Goal: Task Accomplishment & Management: Manage account settings

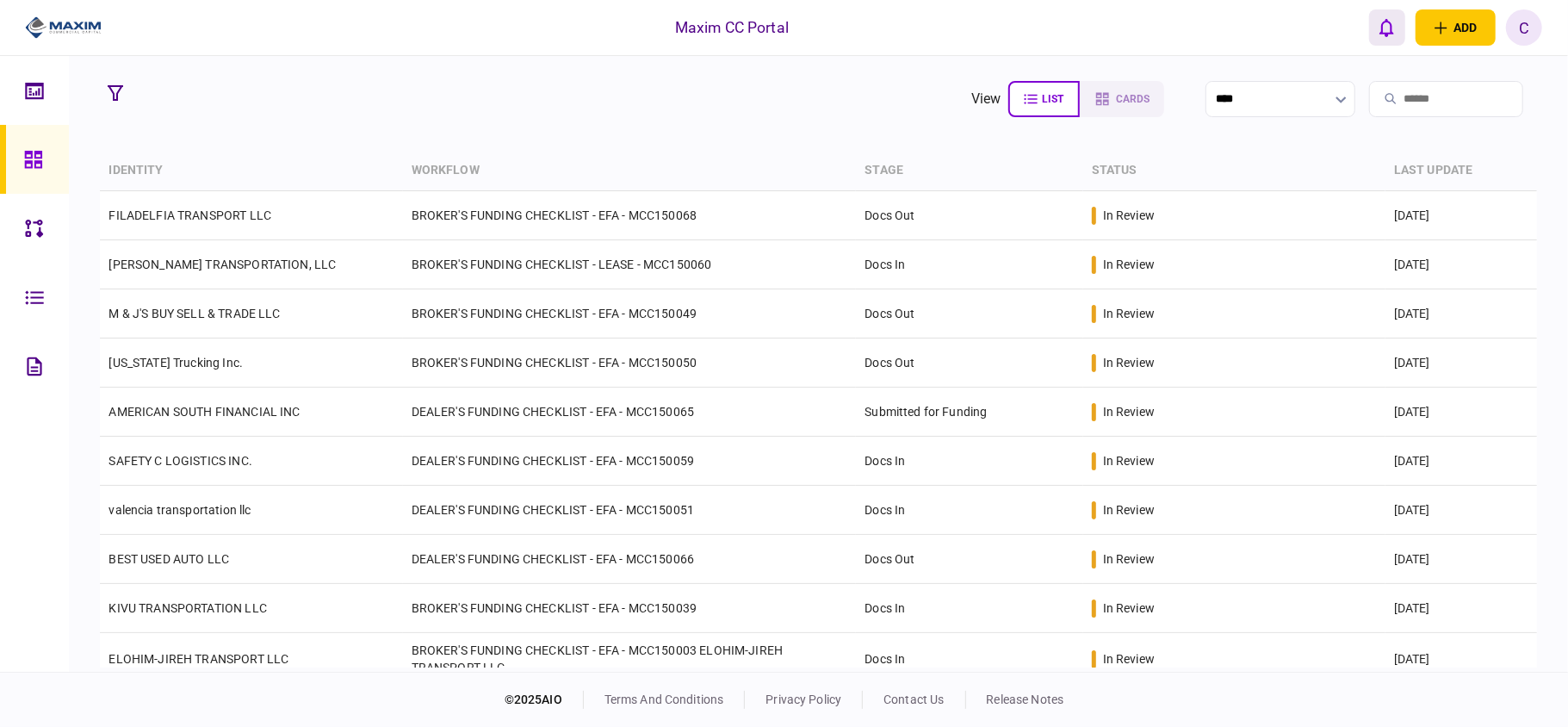
click at [1383, 26] on icon "open notifications list" at bounding box center [1387, 27] width 14 height 19
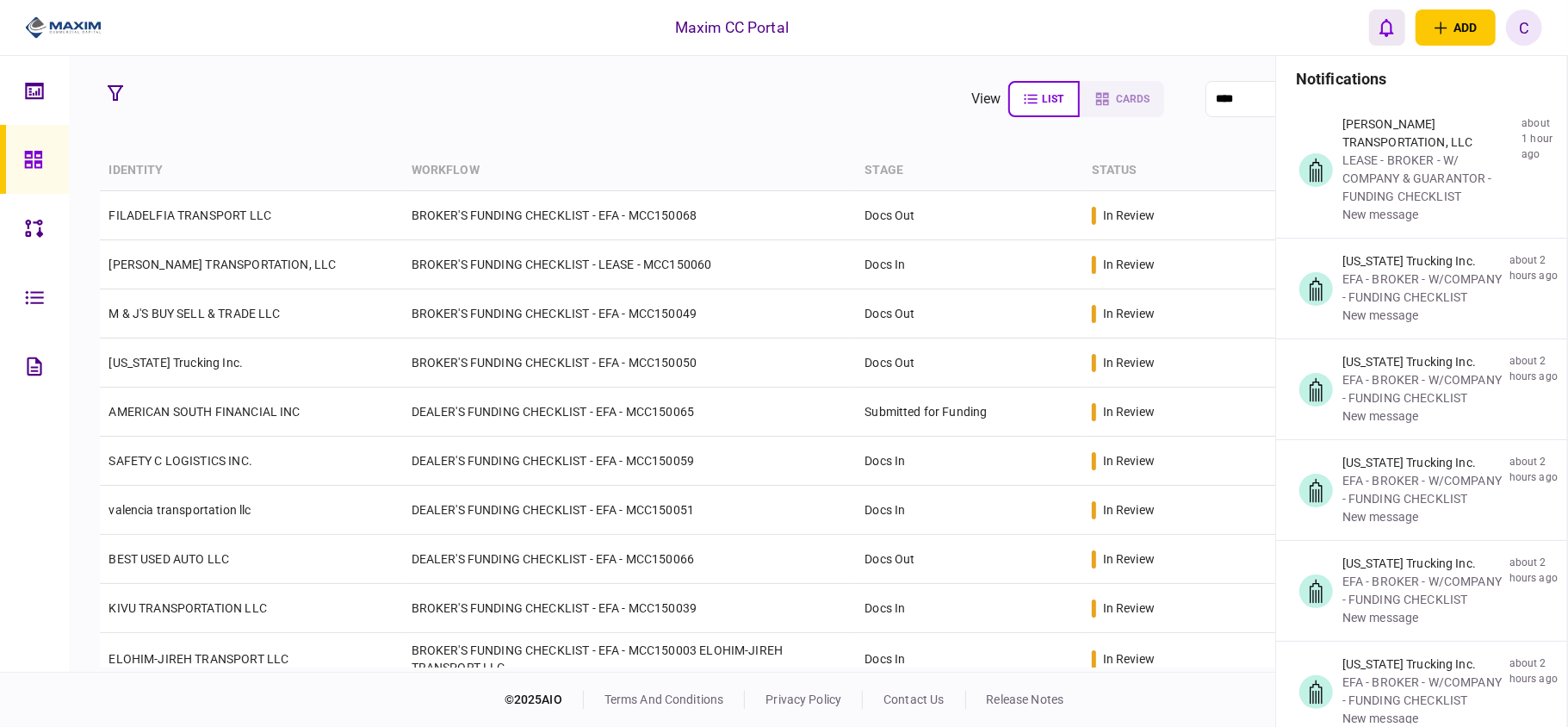
click at [1383, 26] on icon "open notifications list" at bounding box center [1387, 27] width 14 height 19
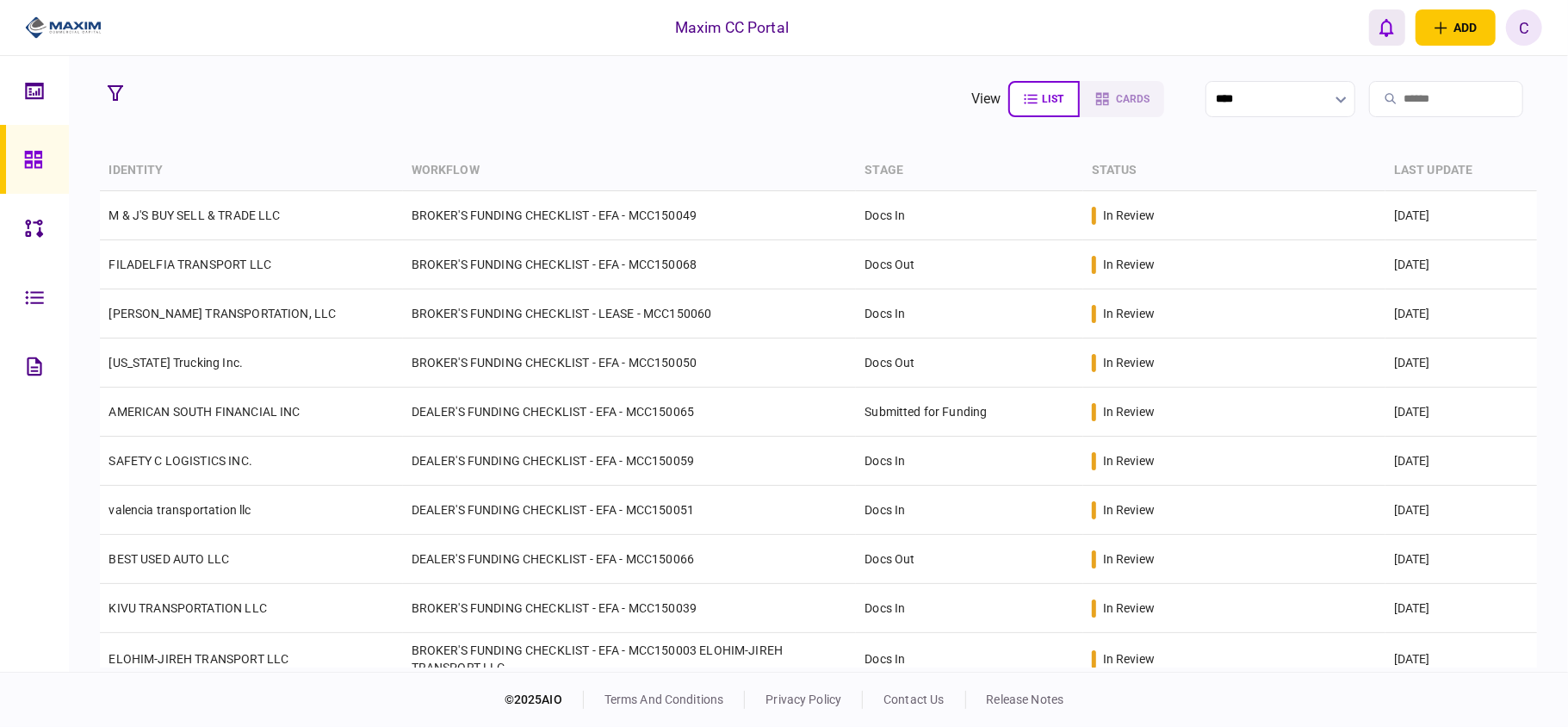
click at [1381, 30] on icon "open notifications list" at bounding box center [1387, 27] width 14 height 19
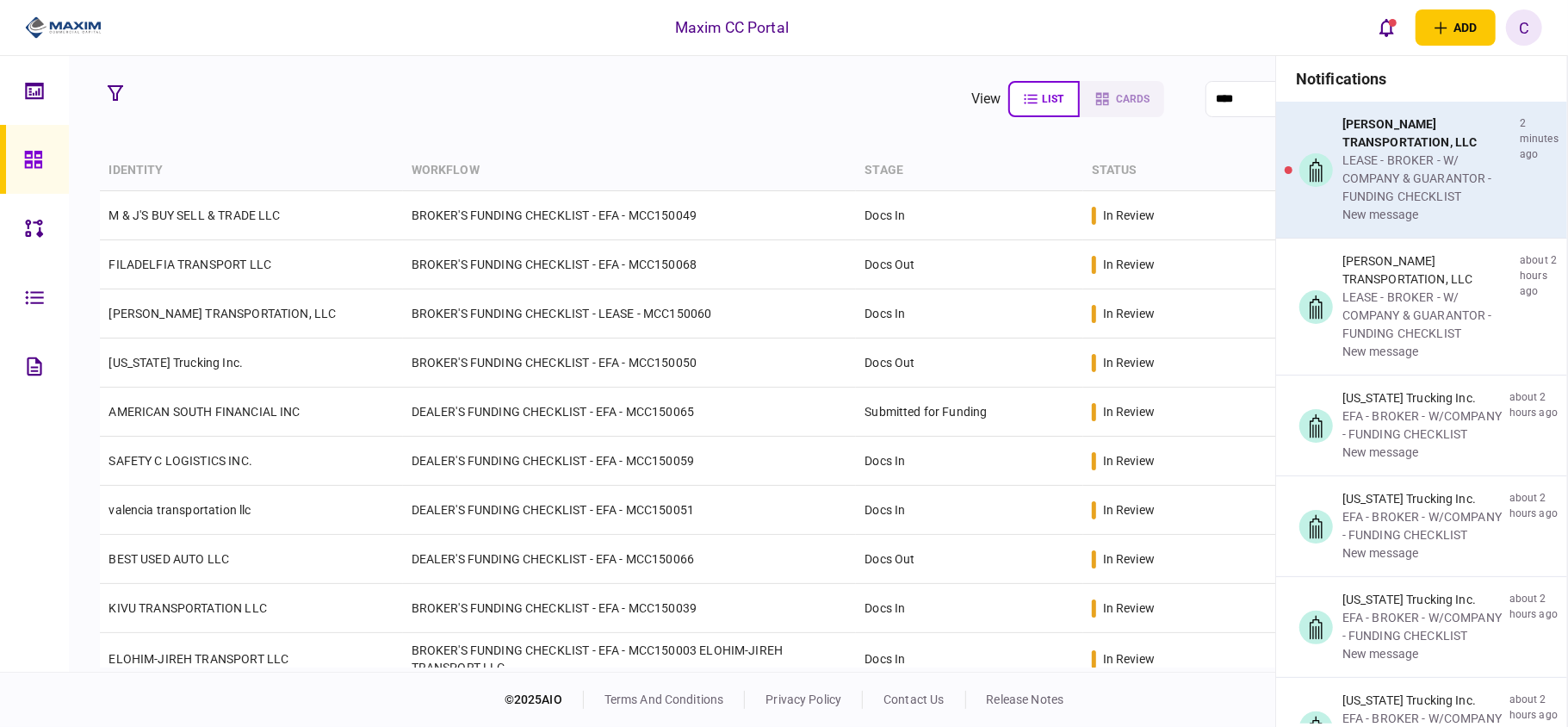
click at [1410, 176] on div "LEASE - BROKER - W/ COMPANY & GUARANTOR - FUNDING CHECKLIST" at bounding box center [1427, 178] width 171 height 55
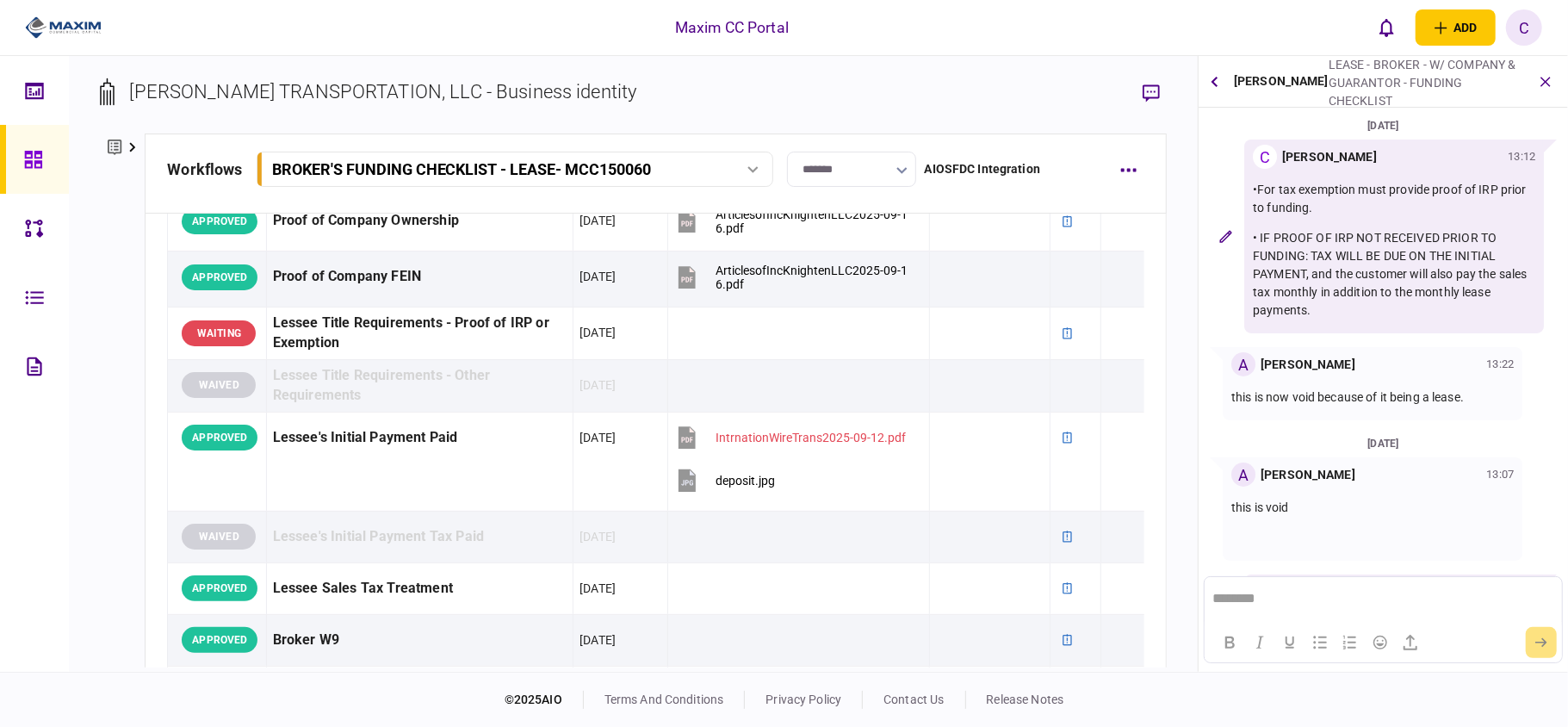
scroll to position [115, 0]
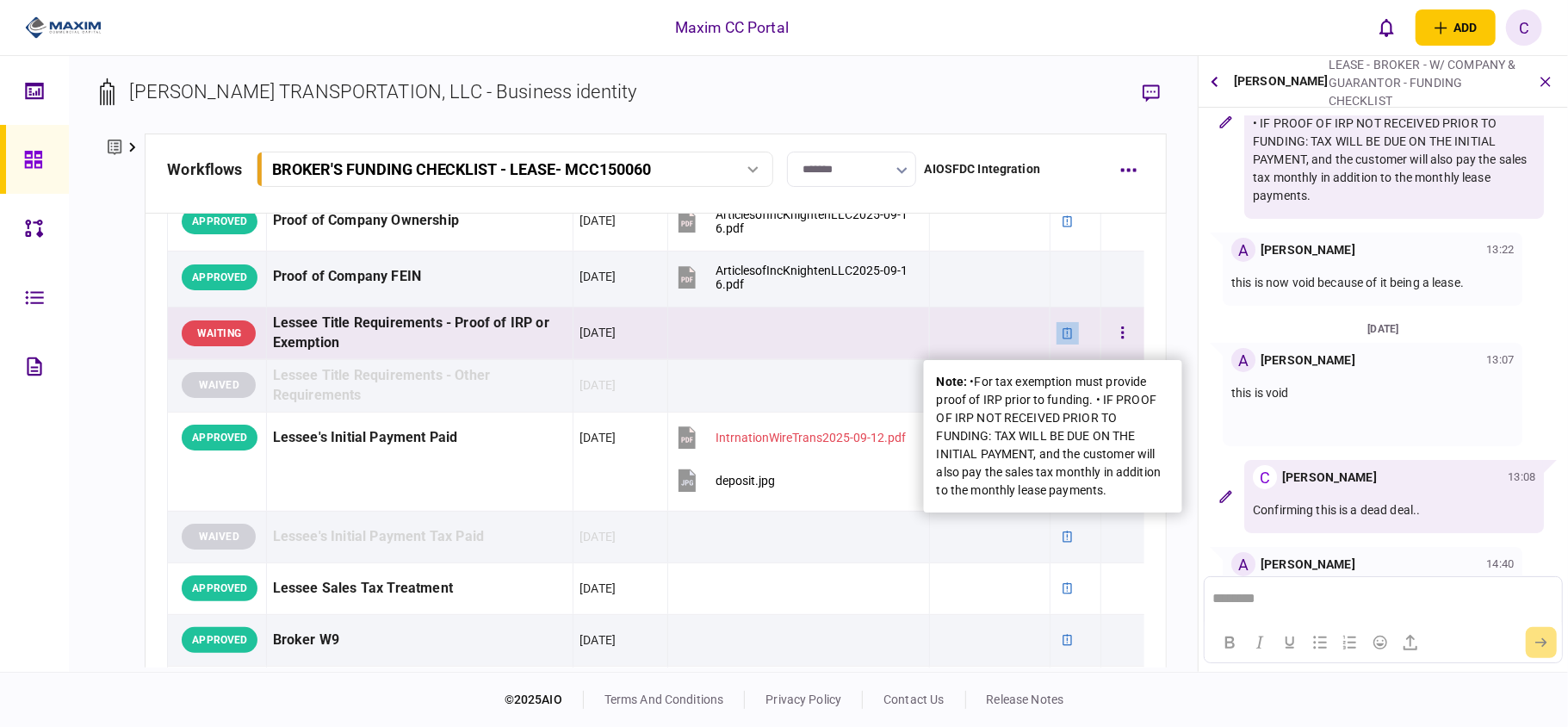
click at [1062, 332] on icon at bounding box center [1067, 333] width 10 height 12
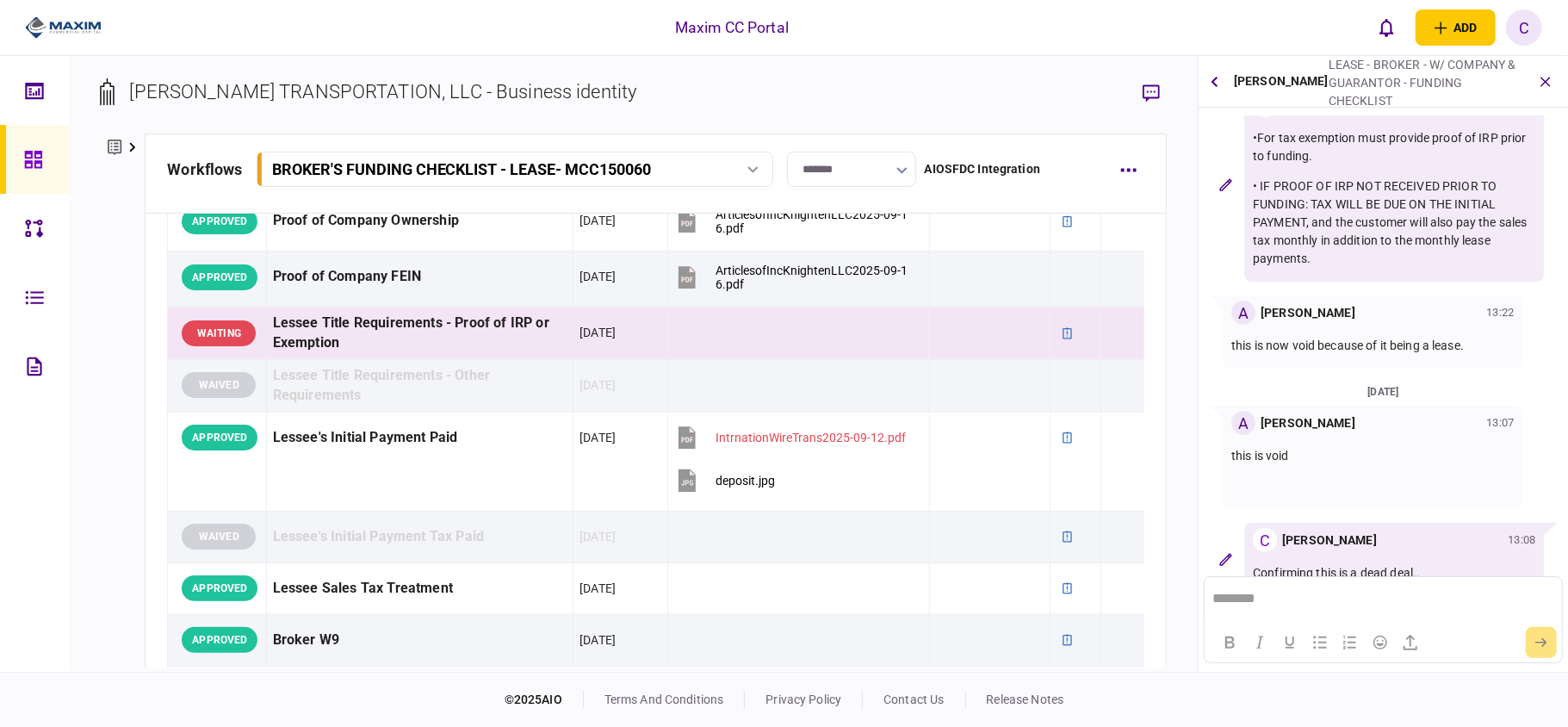
scroll to position [0, 0]
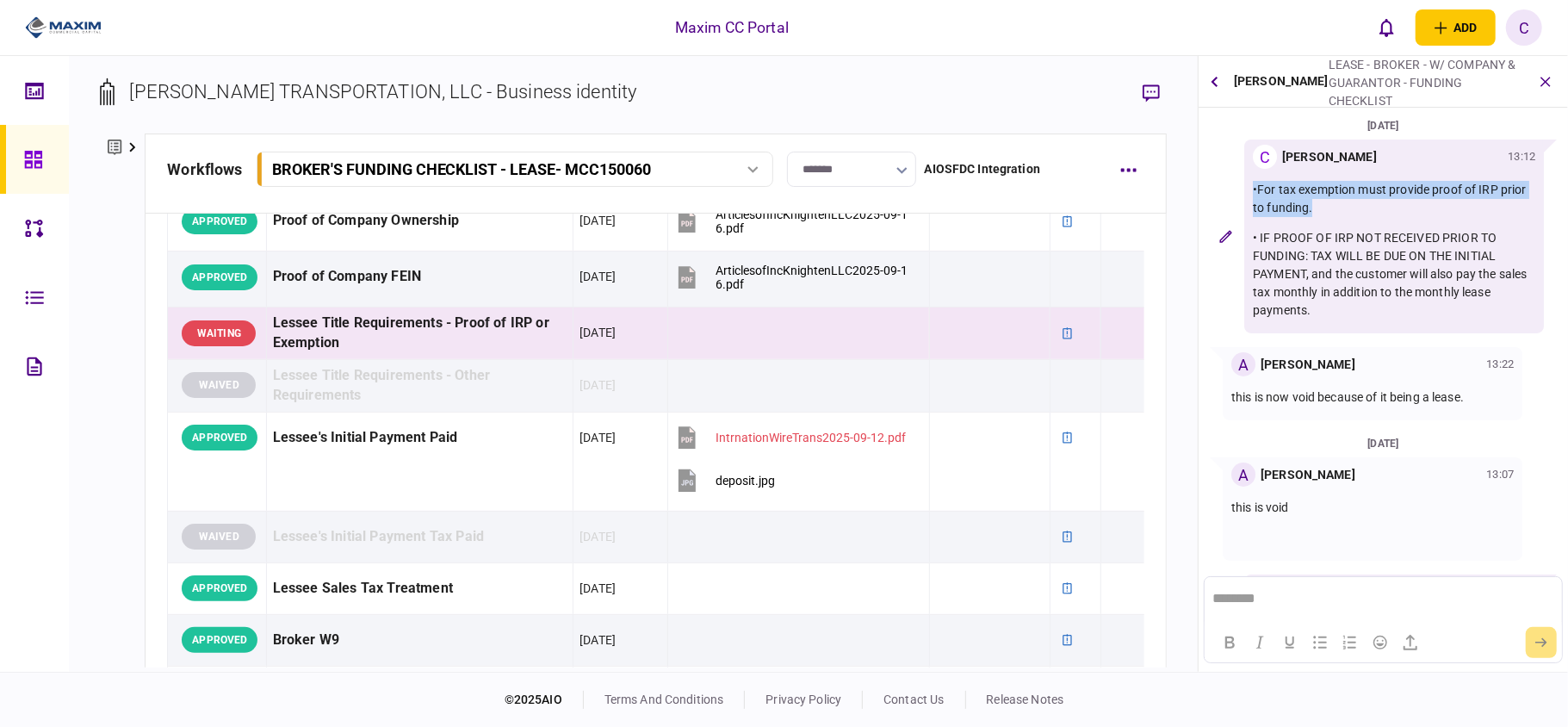
drag, startPoint x: 1328, startPoint y: 208, endPoint x: 1248, endPoint y: 187, distance: 82.7
click at [1248, 187] on div "C Christina Gray 13:12 •For tax exemption must provide proof of IRP prior to fu…" at bounding box center [1393, 236] width 300 height 194
copy p "•For tax exemption must provide proof of IRP prior to funding."
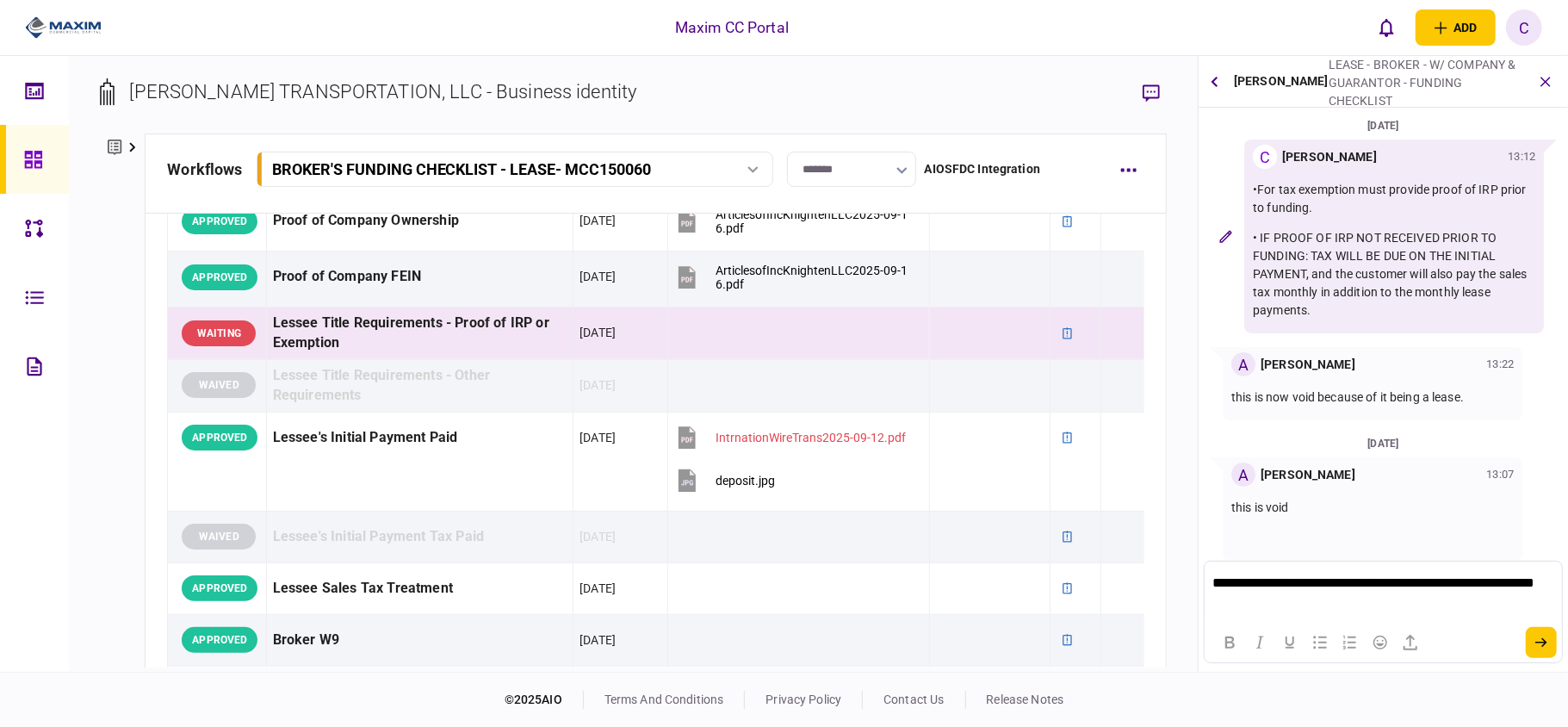
click at [1540, 624] on div at bounding box center [1383, 642] width 356 height 40
click at [1543, 642] on icon "submit" at bounding box center [1541, 643] width 12 height 10
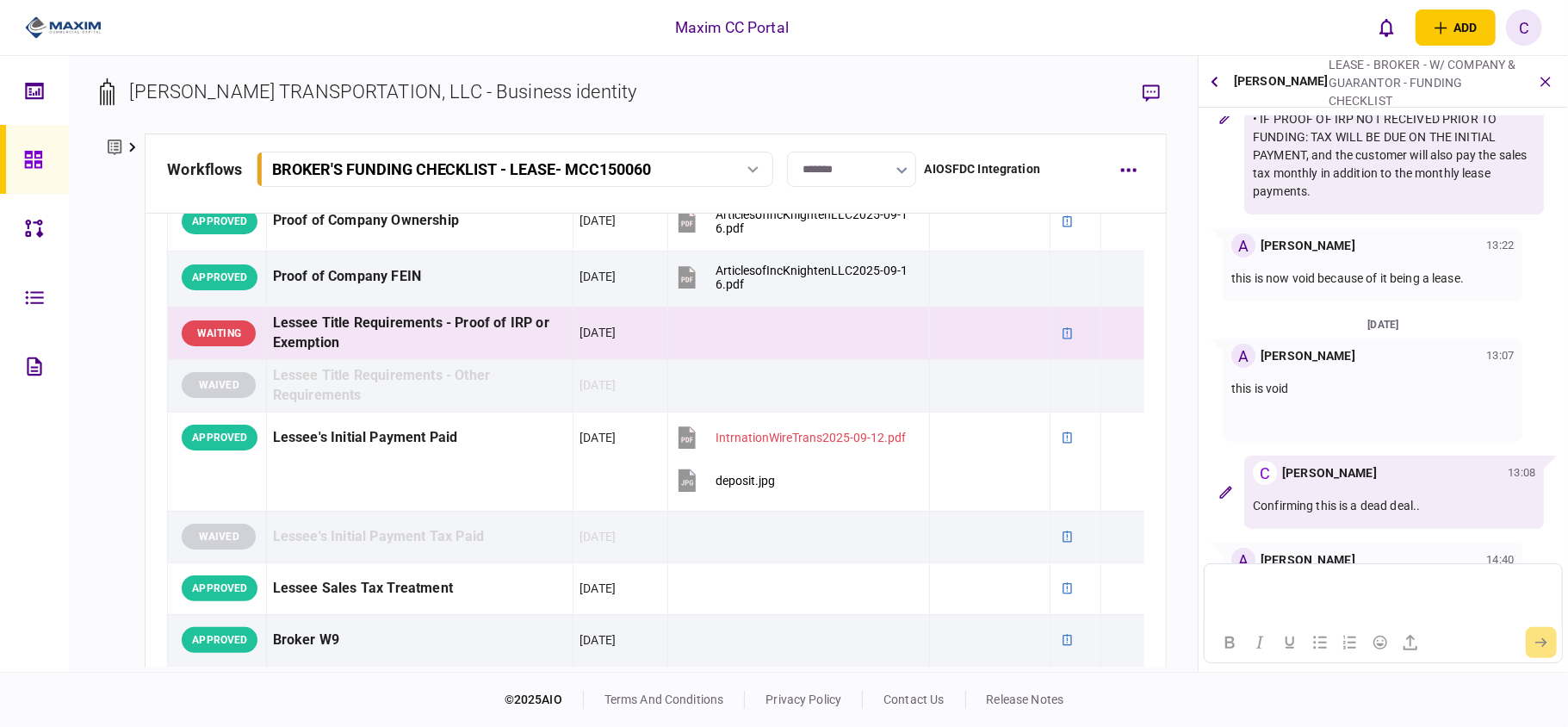
scroll to position [78, 0]
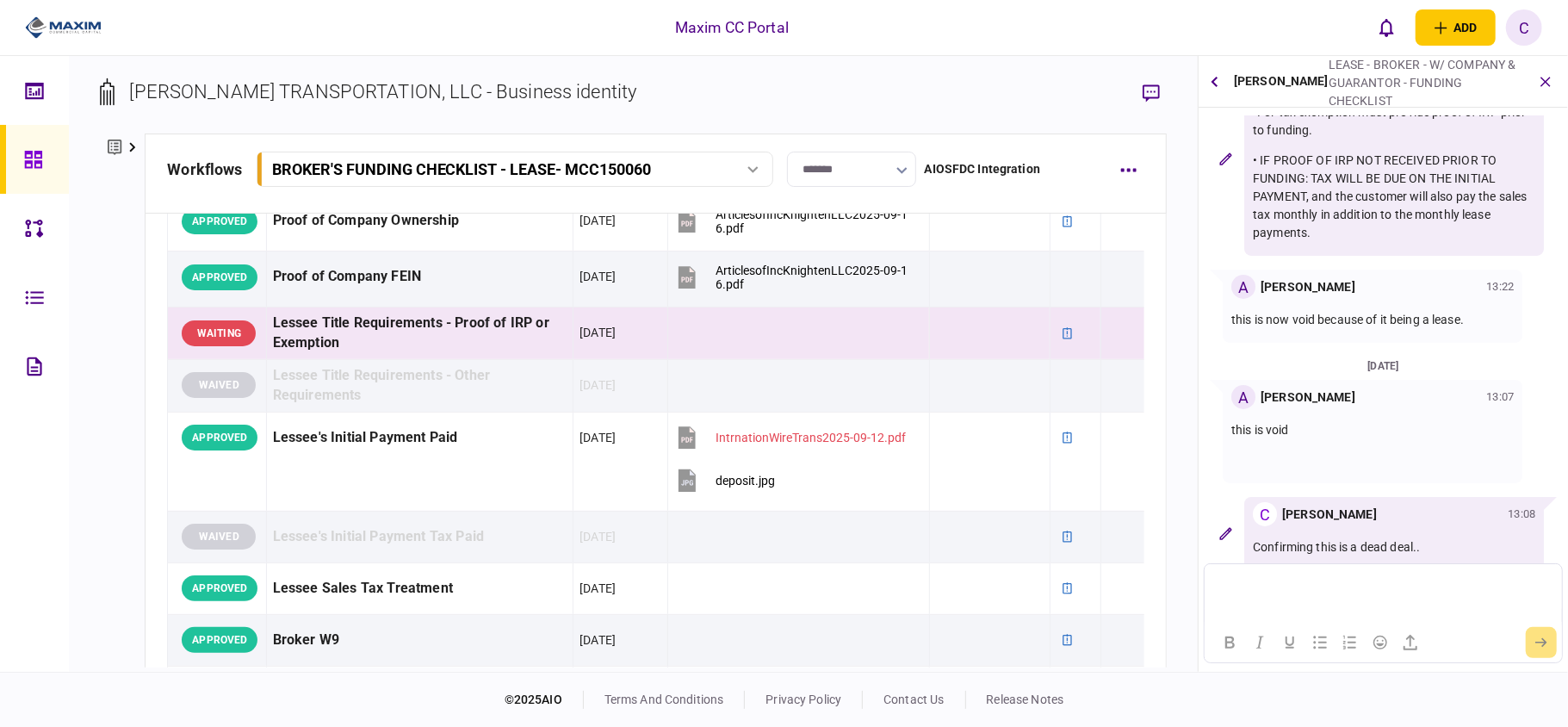
click at [24, 151] on icon at bounding box center [33, 159] width 19 height 20
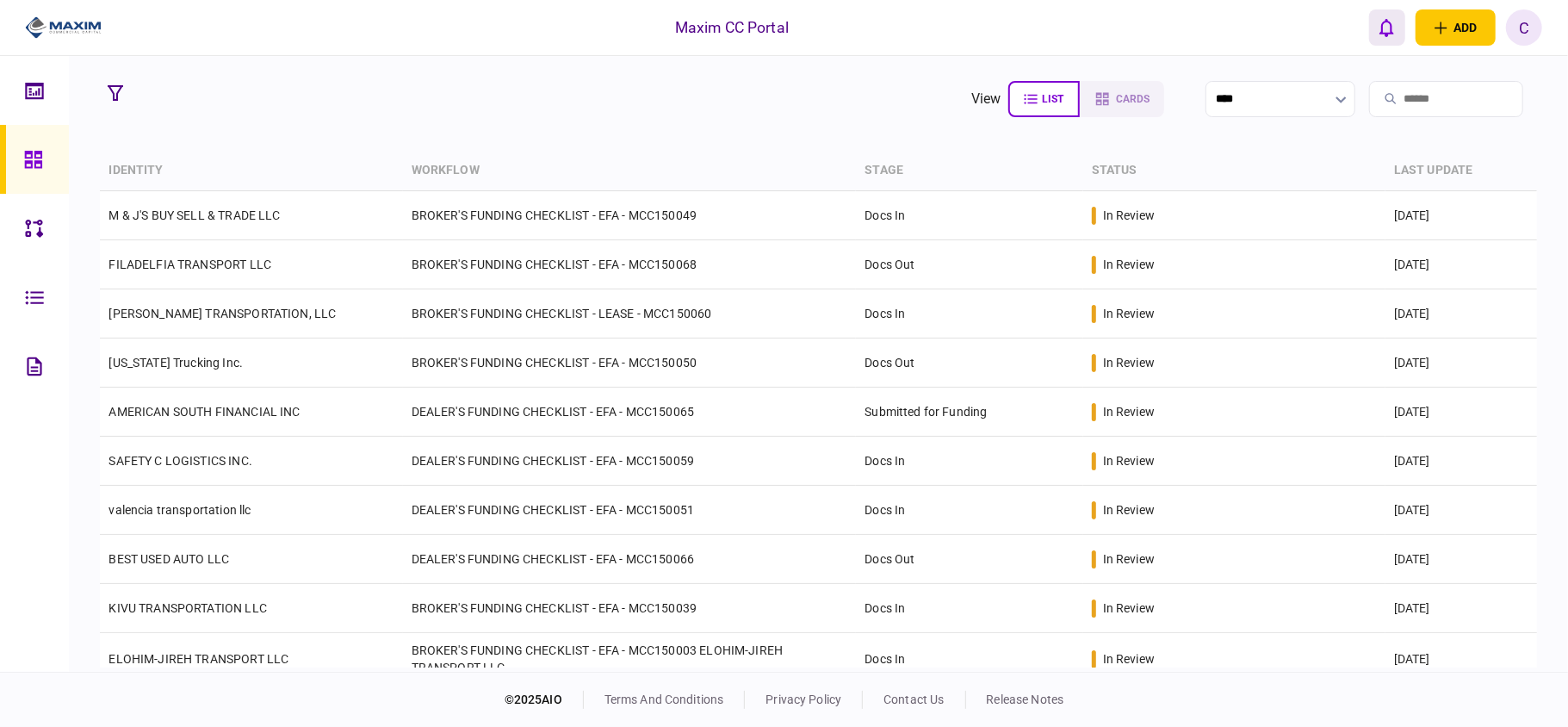
click at [1393, 34] on icon "open notifications list" at bounding box center [1387, 27] width 14 height 19
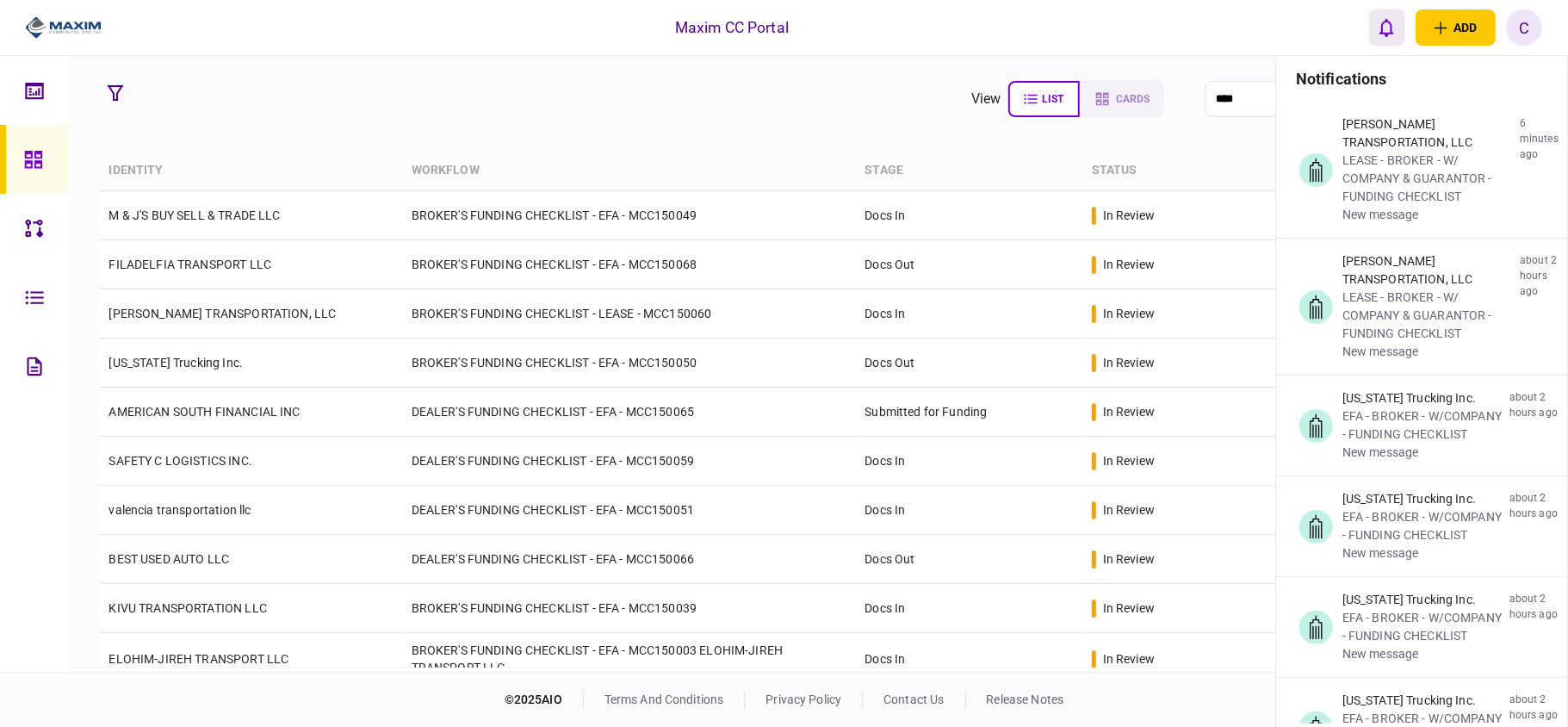
click at [1393, 34] on icon "open notifications list" at bounding box center [1387, 27] width 14 height 19
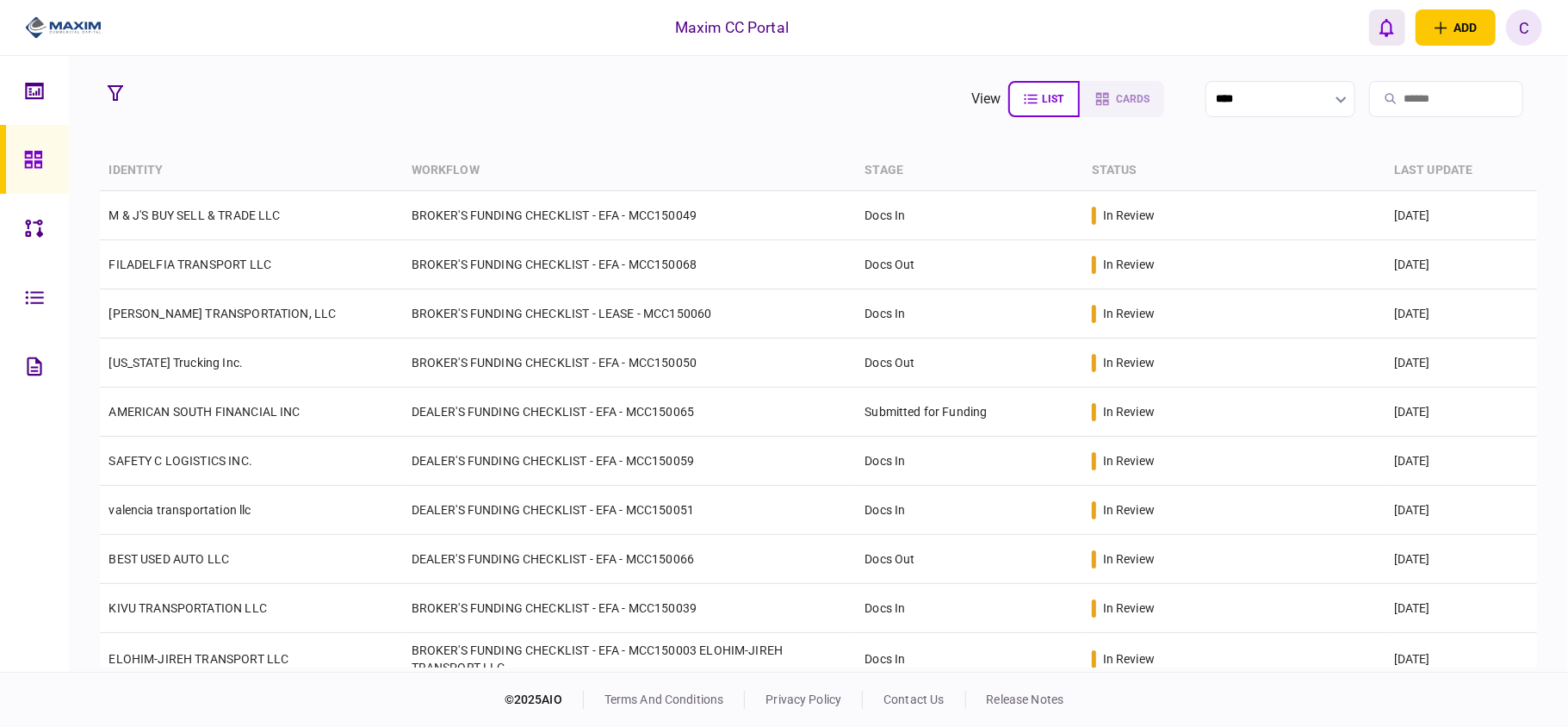
click at [1393, 34] on icon "open notifications list" at bounding box center [1387, 27] width 14 height 19
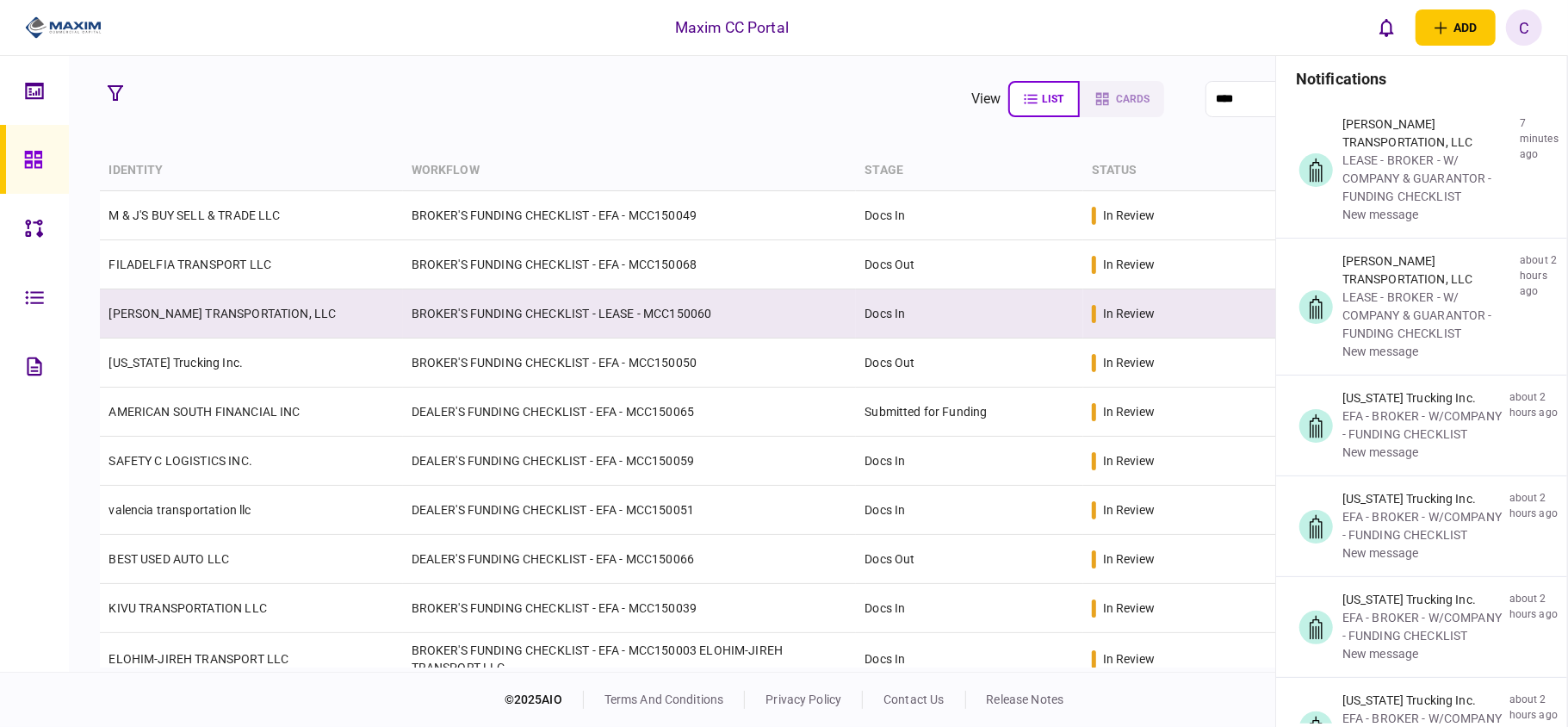
click at [570, 321] on td "BROKER'S FUNDING CHECKLIST - LEASE - MCC150060" at bounding box center [629, 313] width 454 height 49
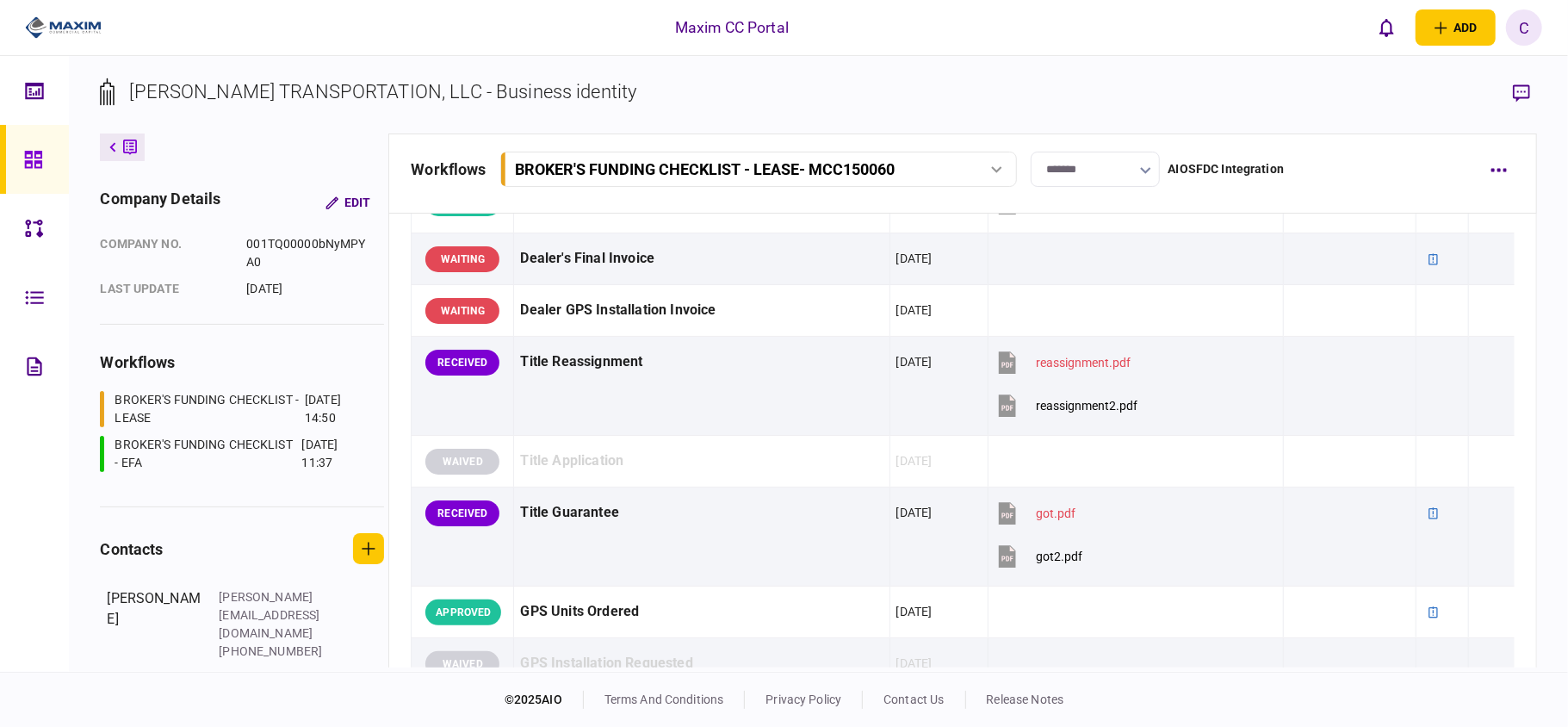
scroll to position [1493, 0]
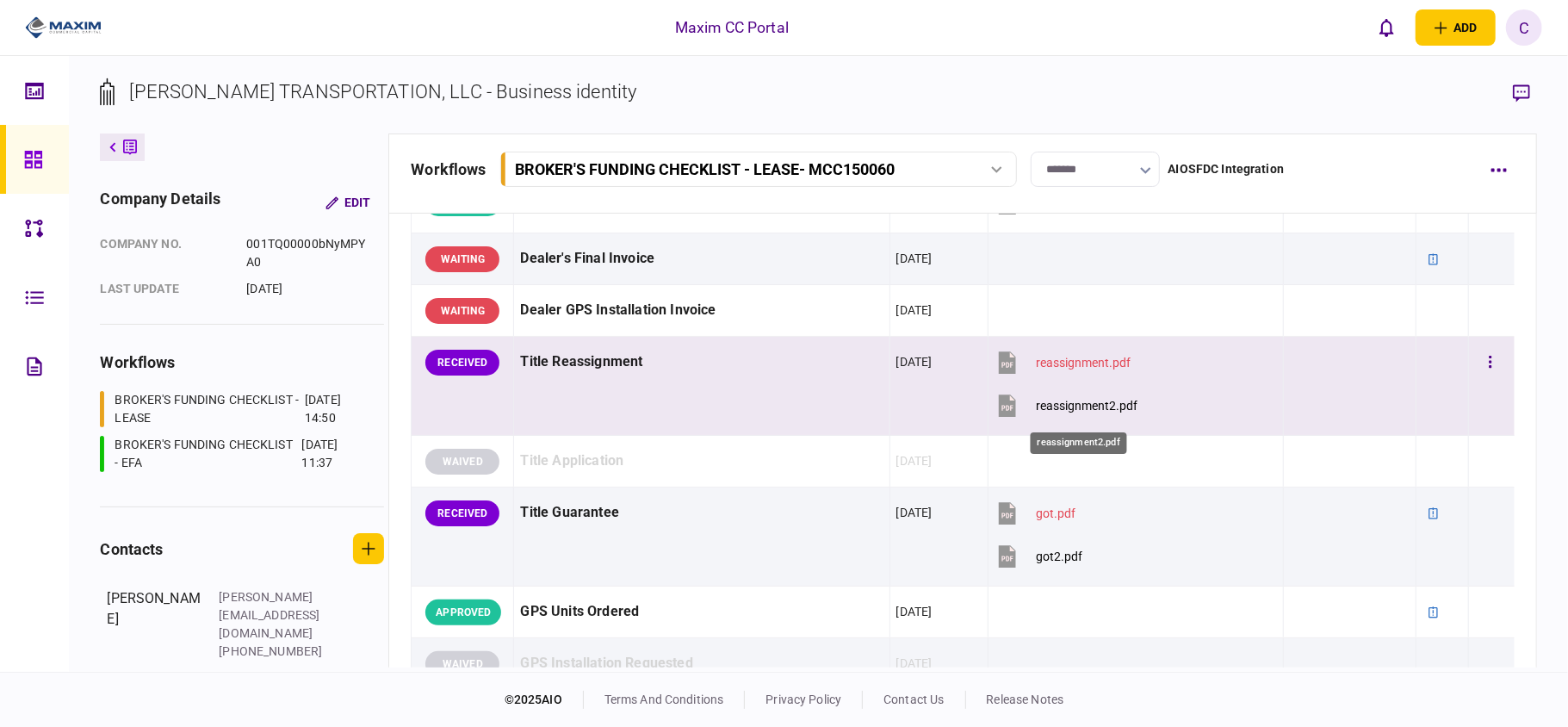
click at [1082, 413] on div "reassignment2.pdf" at bounding box center [1087, 406] width 102 height 13
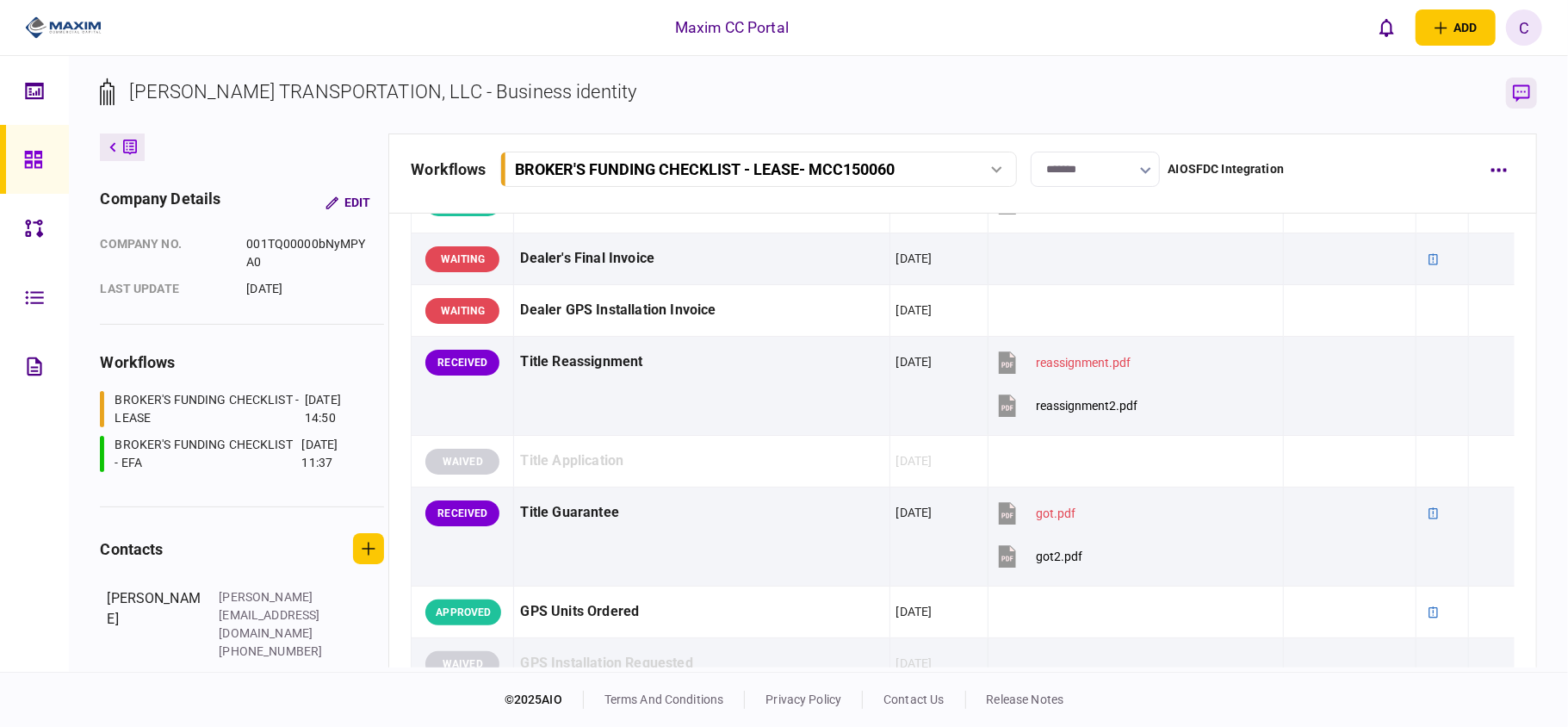
click at [1519, 98] on icon "button" at bounding box center [1521, 92] width 17 height 17
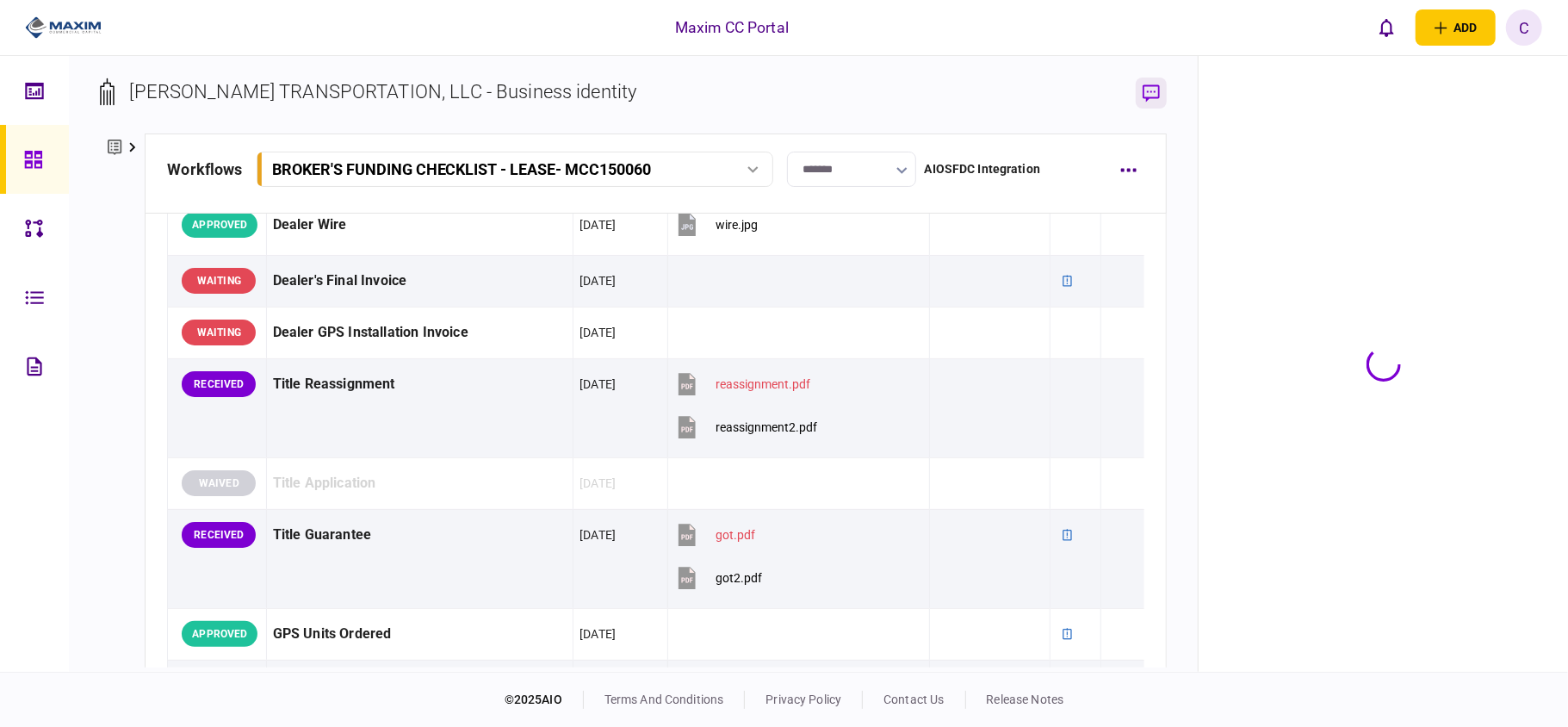
scroll to position [1400, 0]
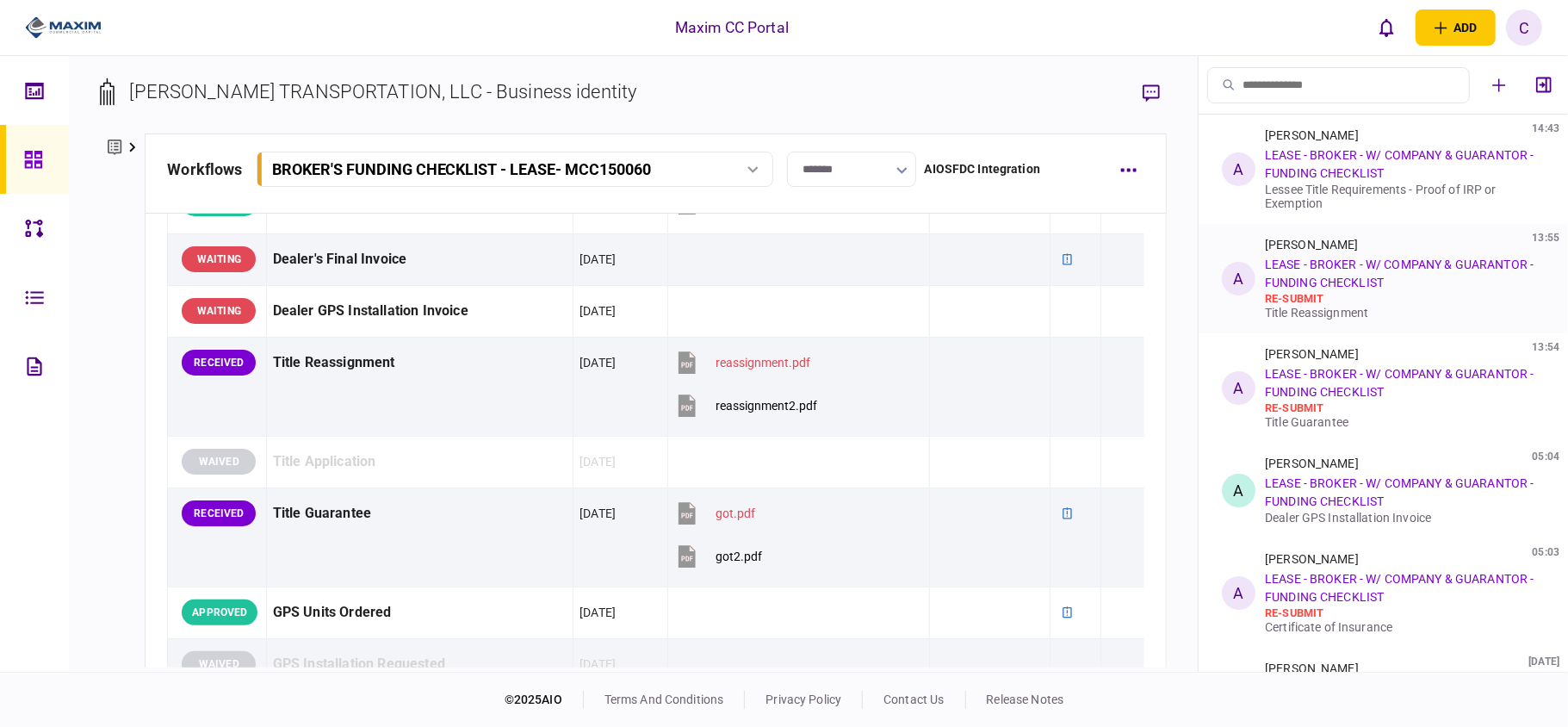
click at [1309, 285] on link "LEASE - BROKER - W/ COMPANY & GUARANTOR - FUNDING CHECKLIST" at bounding box center [1400, 274] width 268 height 32
click at [1307, 267] on link "LEASE - BROKER - W/ COMPANY & GUARANTOR - FUNDING CHECKLIST" at bounding box center [1400, 274] width 268 height 32
click at [1307, 270] on link "LEASE - BROKER - W/ COMPANY & GUARANTOR - FUNDING CHECKLIST" at bounding box center [1400, 274] width 268 height 32
click at [1250, 267] on div "A" at bounding box center [1239, 279] width 34 height 34
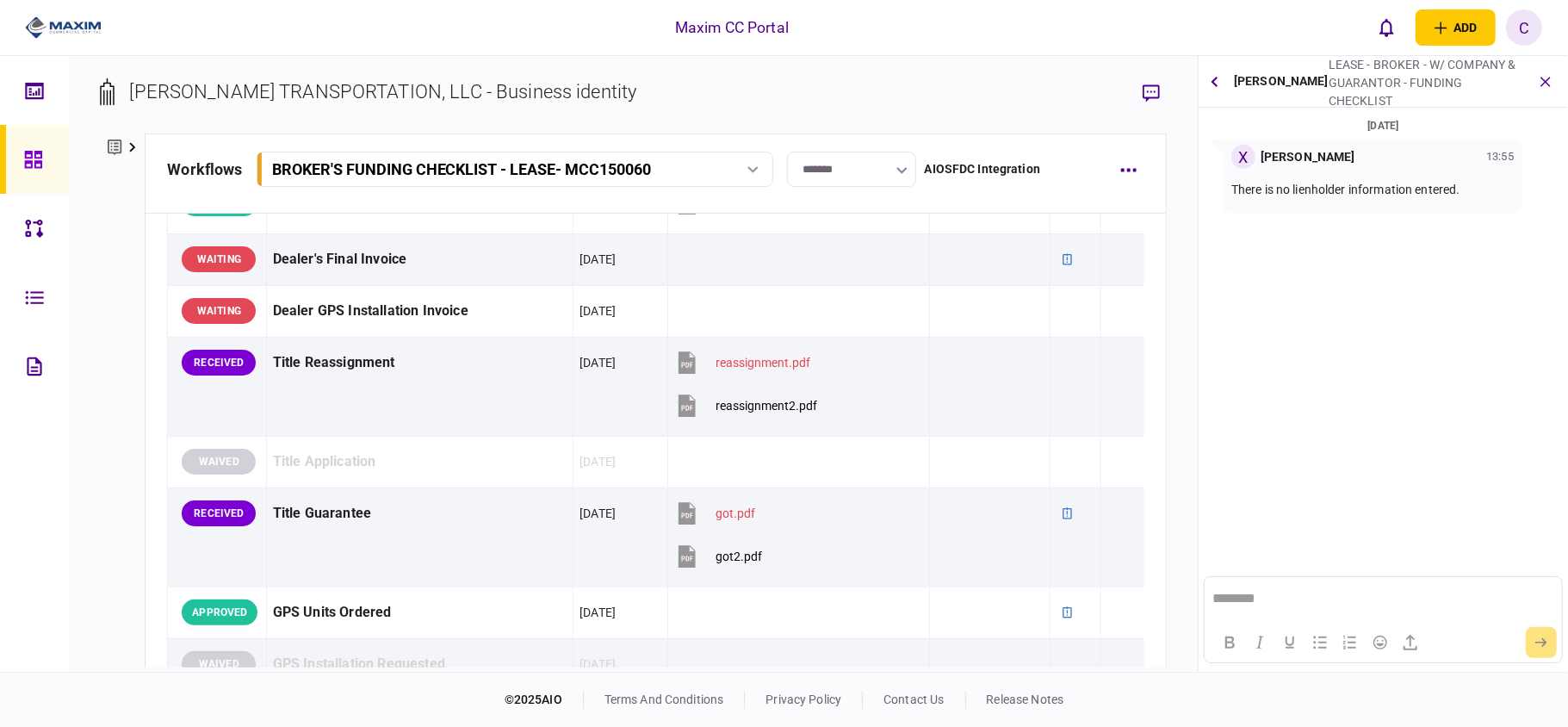
scroll to position [0, 0]
click at [1217, 84] on icon "button" at bounding box center [1215, 81] width 7 height 11
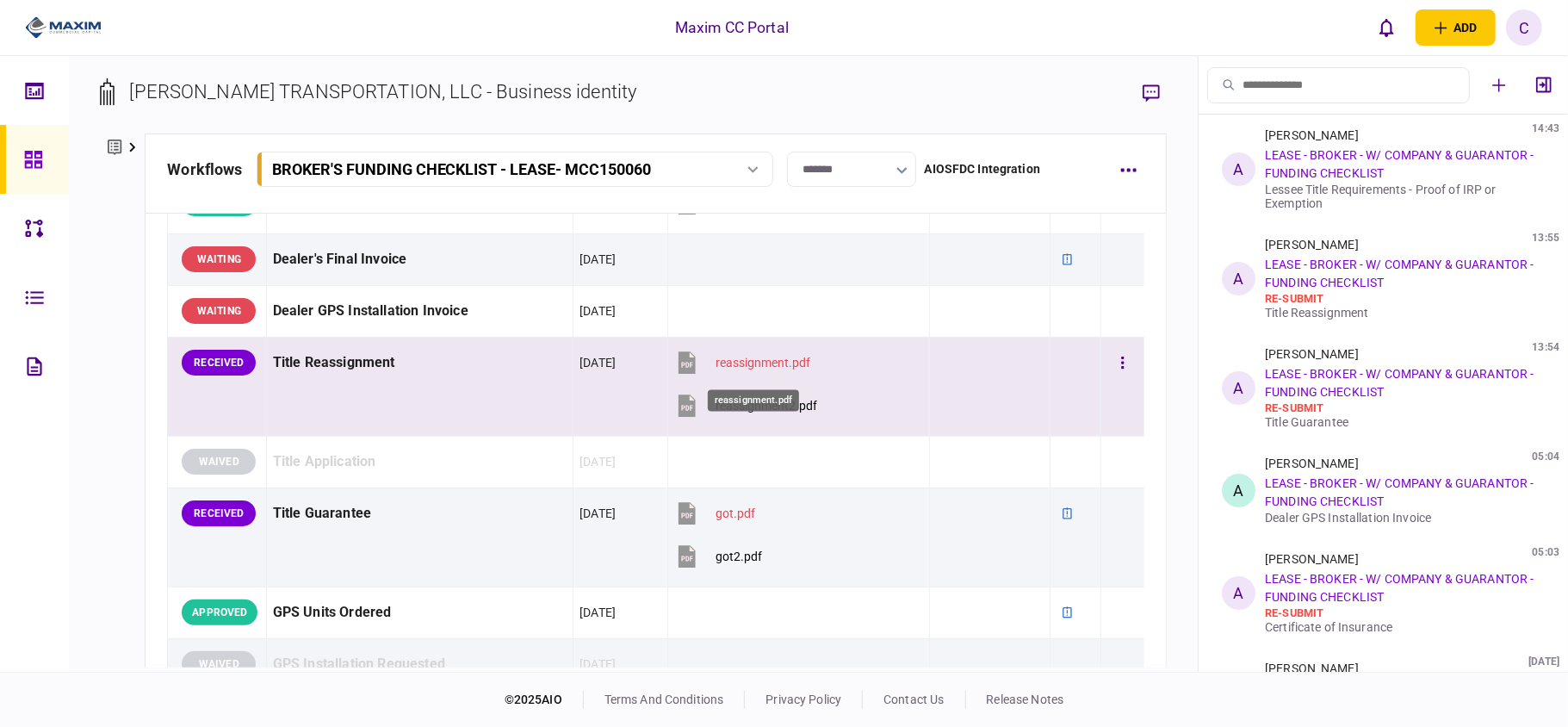
click at [742, 367] on div "reassignment.pdf" at bounding box center [763, 362] width 95 height 13
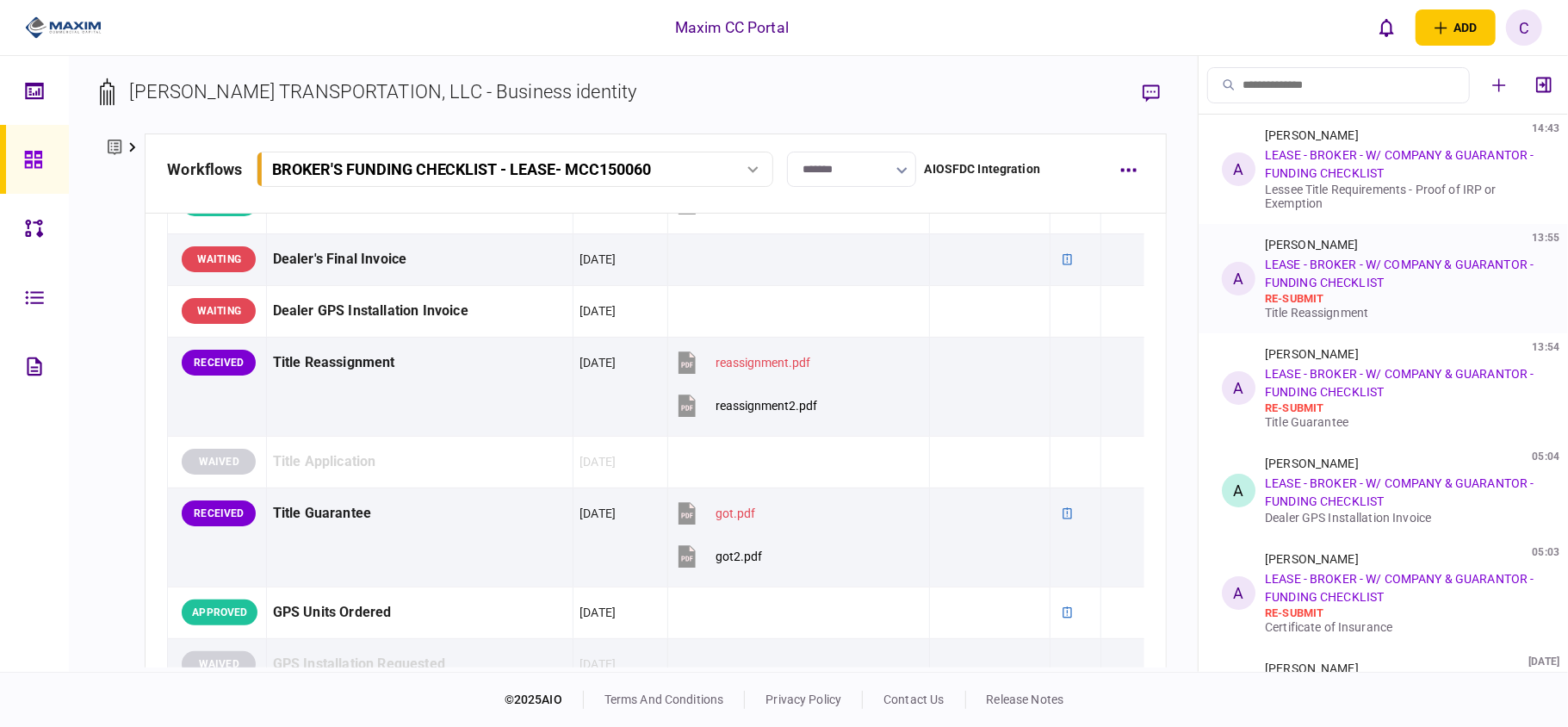
click at [1290, 285] on link "LEASE - BROKER - W/ COMPANY & GUARANTOR - FUNDING CHECKLIST" at bounding box center [1400, 274] width 268 height 32
click at [1291, 269] on link "LEASE - BROKER - W/ COMPANY & GUARANTOR - FUNDING CHECKLIST" at bounding box center [1400, 274] width 268 height 32
click at [1286, 238] on div "[PERSON_NAME]" at bounding box center [1312, 244] width 94 height 13
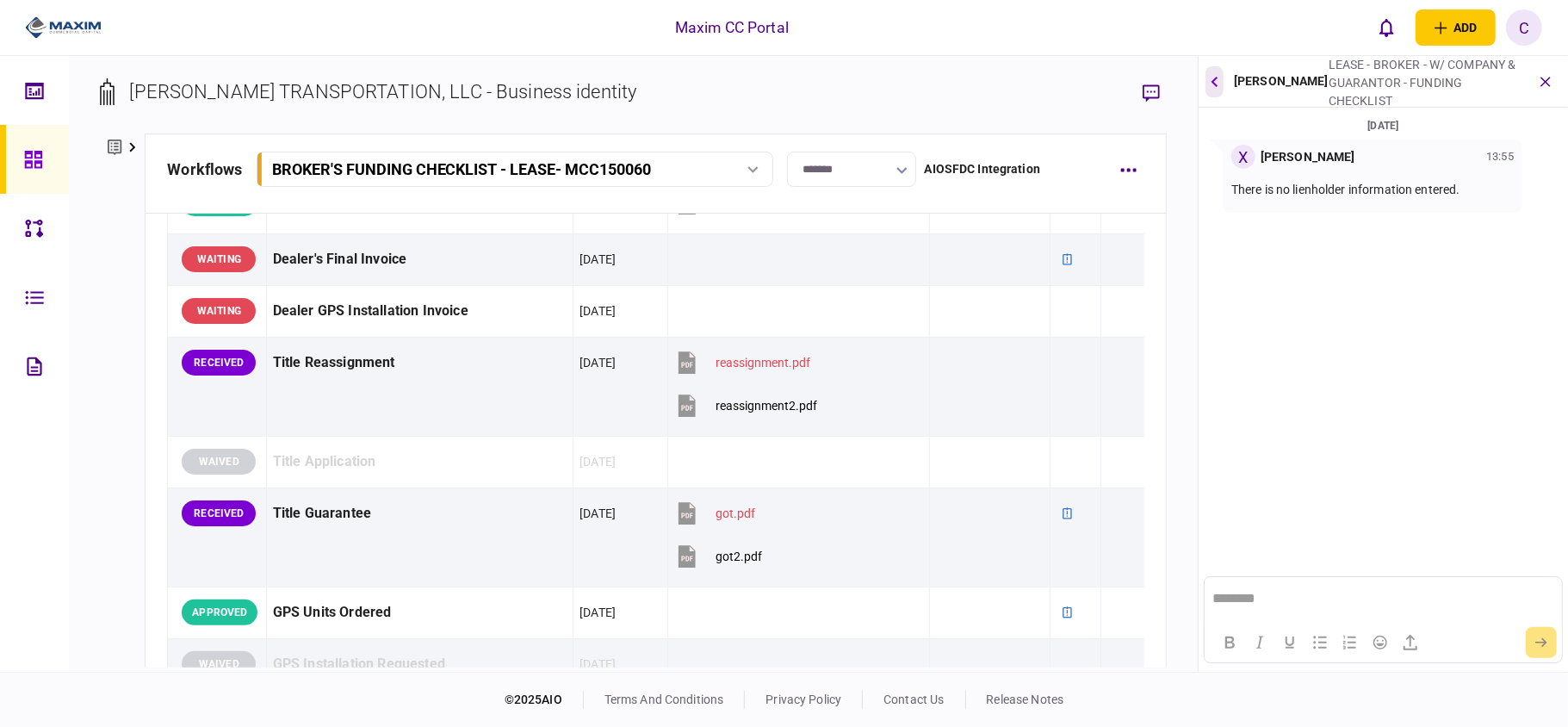
click at [1214, 77] on icon "button" at bounding box center [1215, 81] width 7 height 12
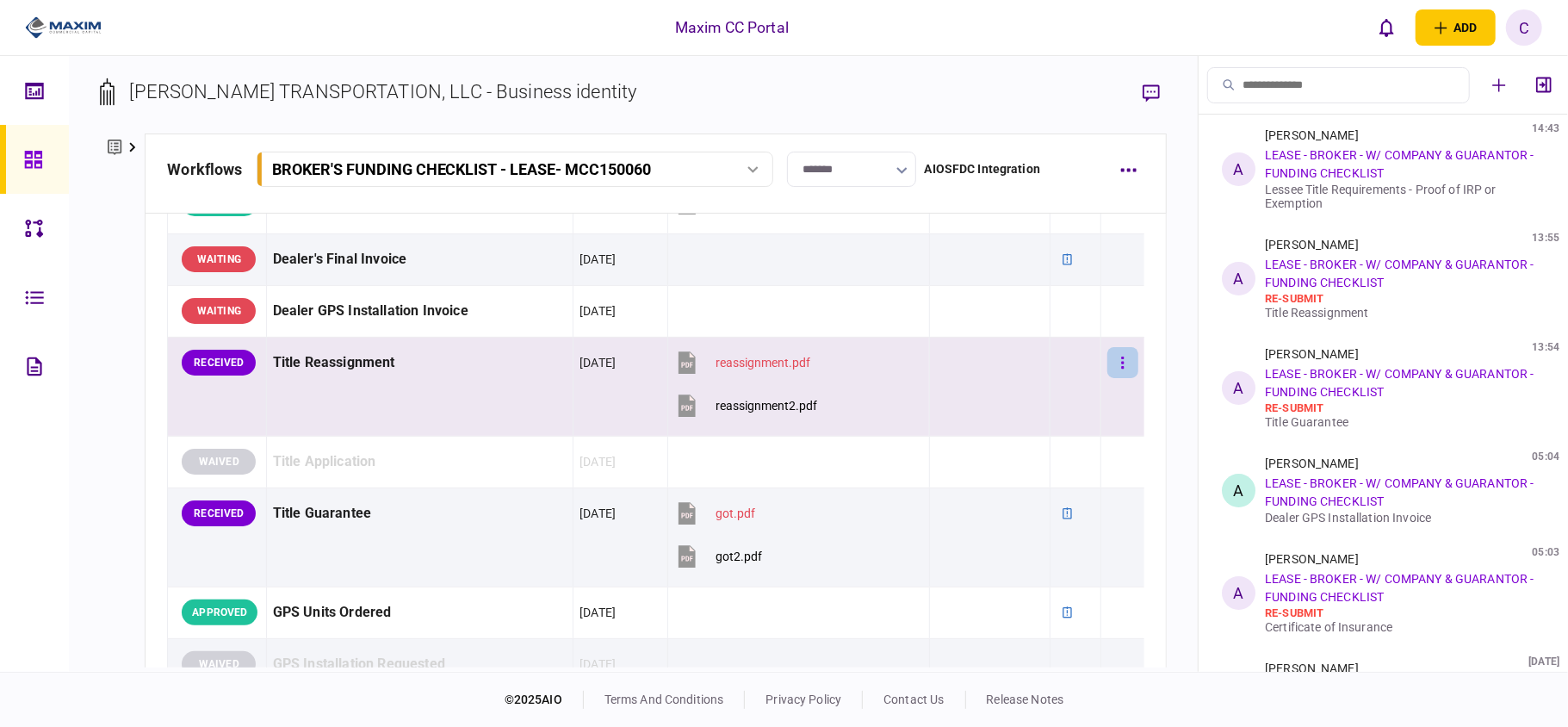
click at [1121, 369] on icon "button" at bounding box center [1123, 363] width 4 height 16
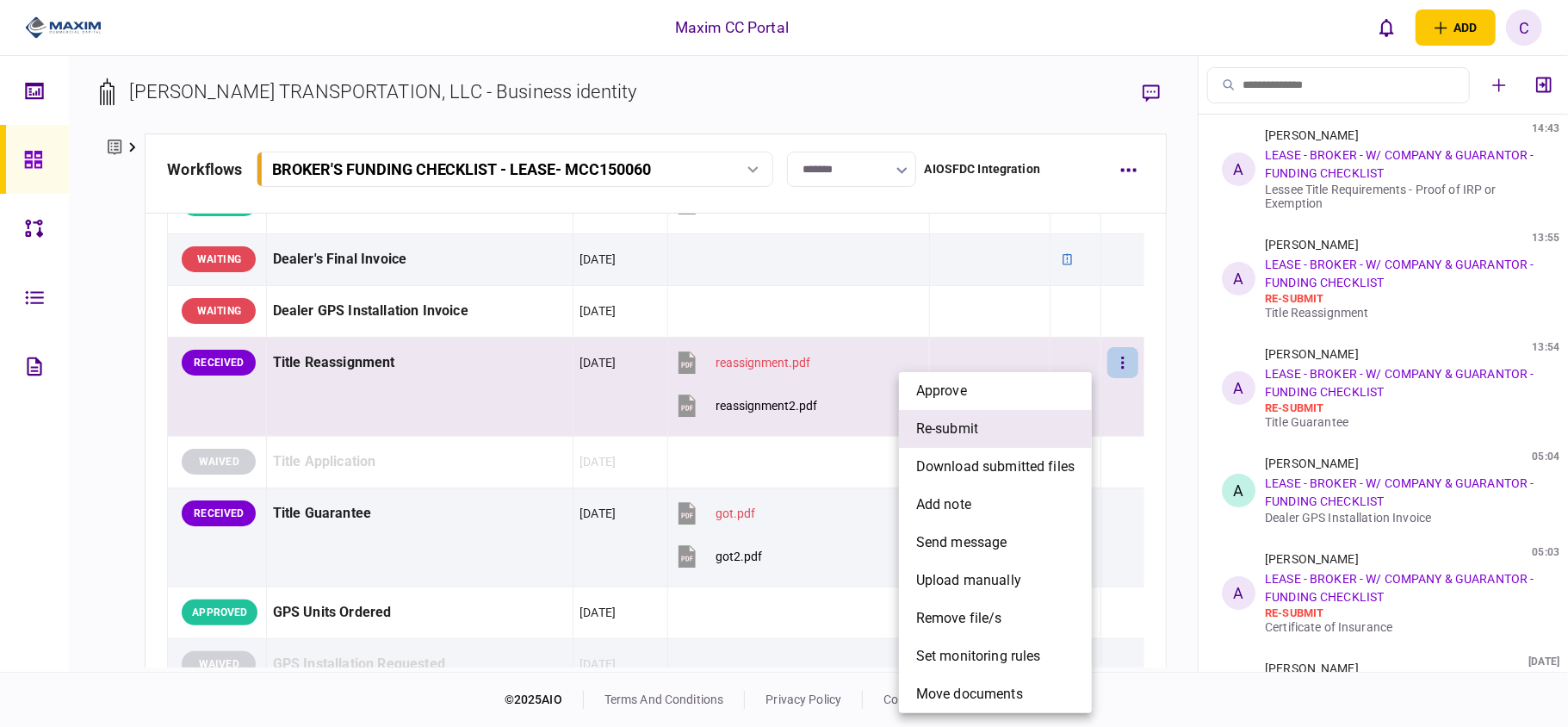
click at [939, 434] on span "re-submit" at bounding box center [947, 429] width 62 height 21
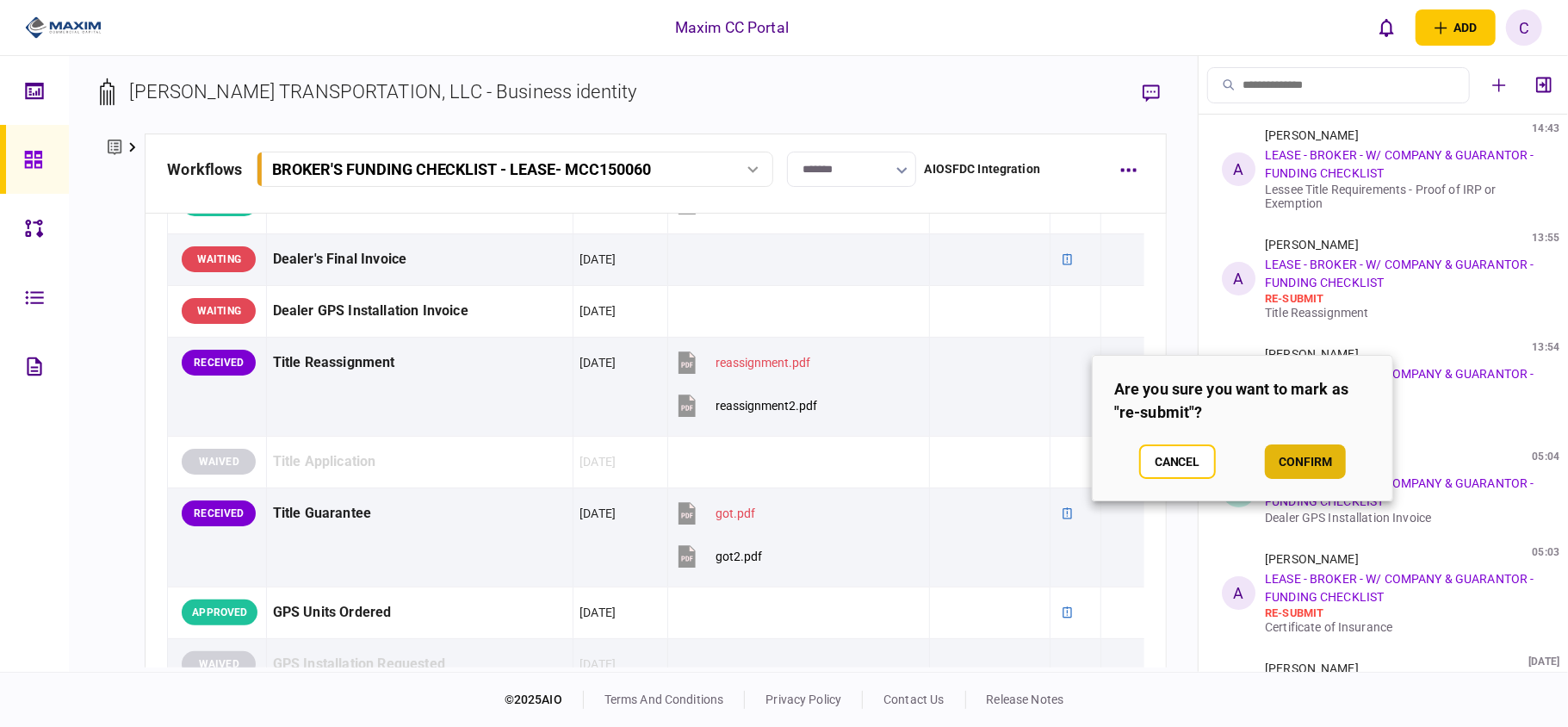
click at [1312, 458] on button "confirm" at bounding box center [1306, 462] width 81 height 34
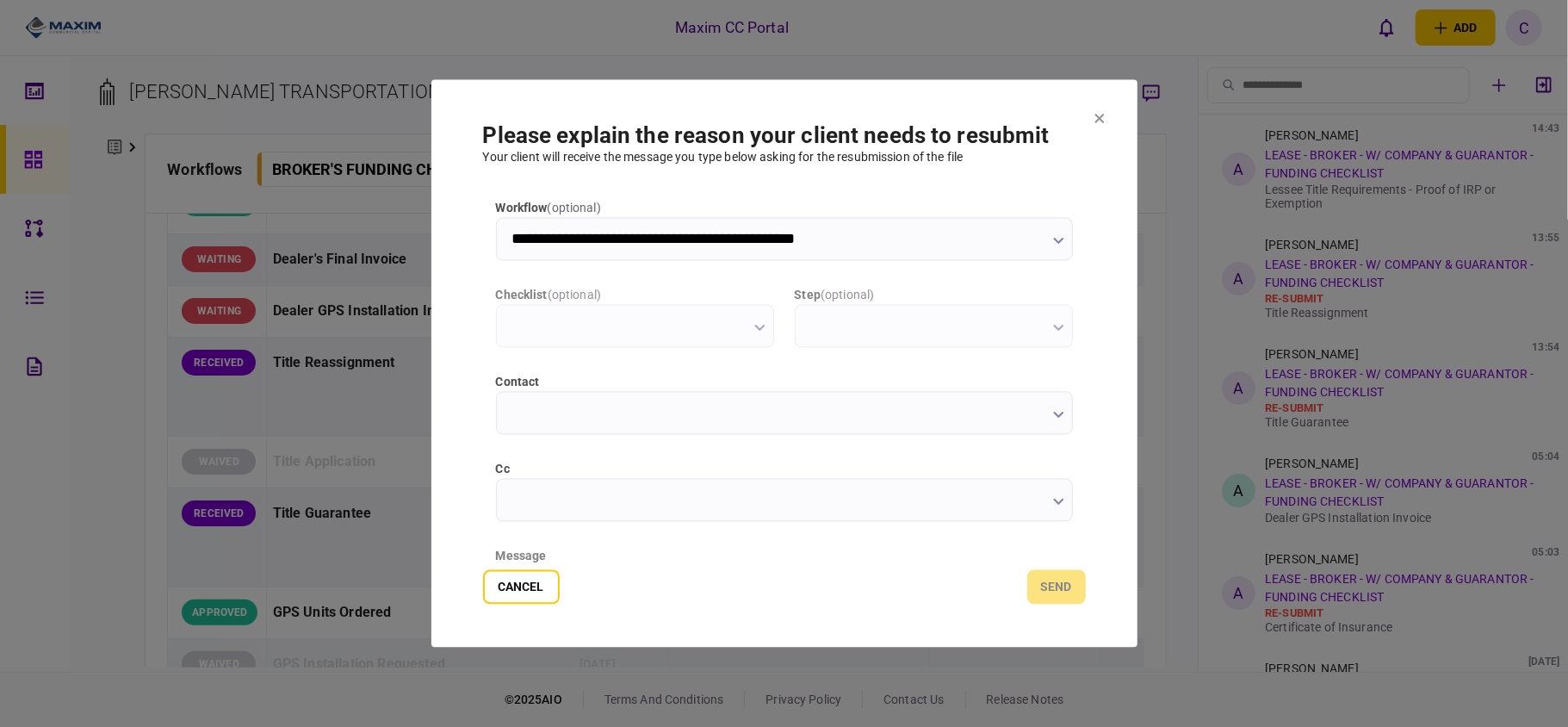
type input "**********"
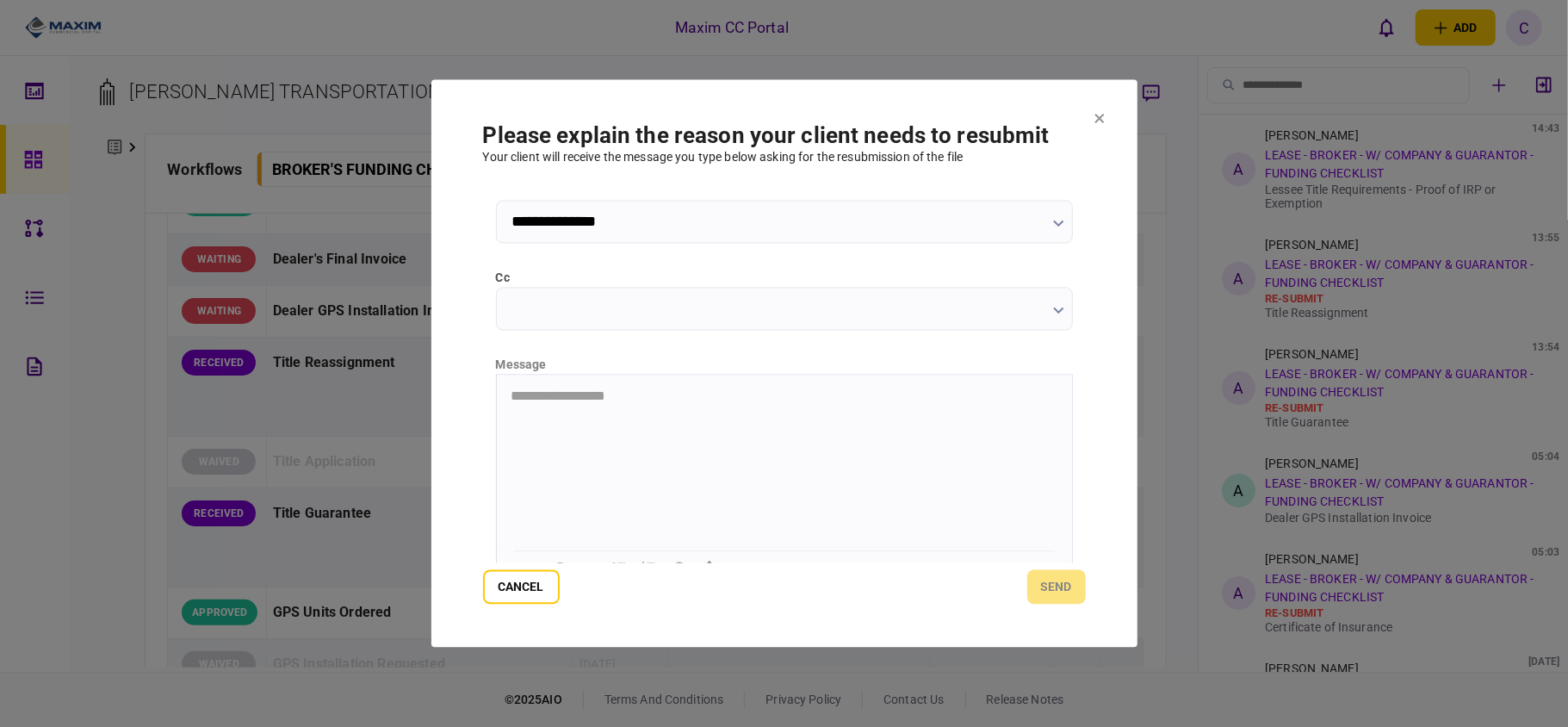
scroll to position [217, 0]
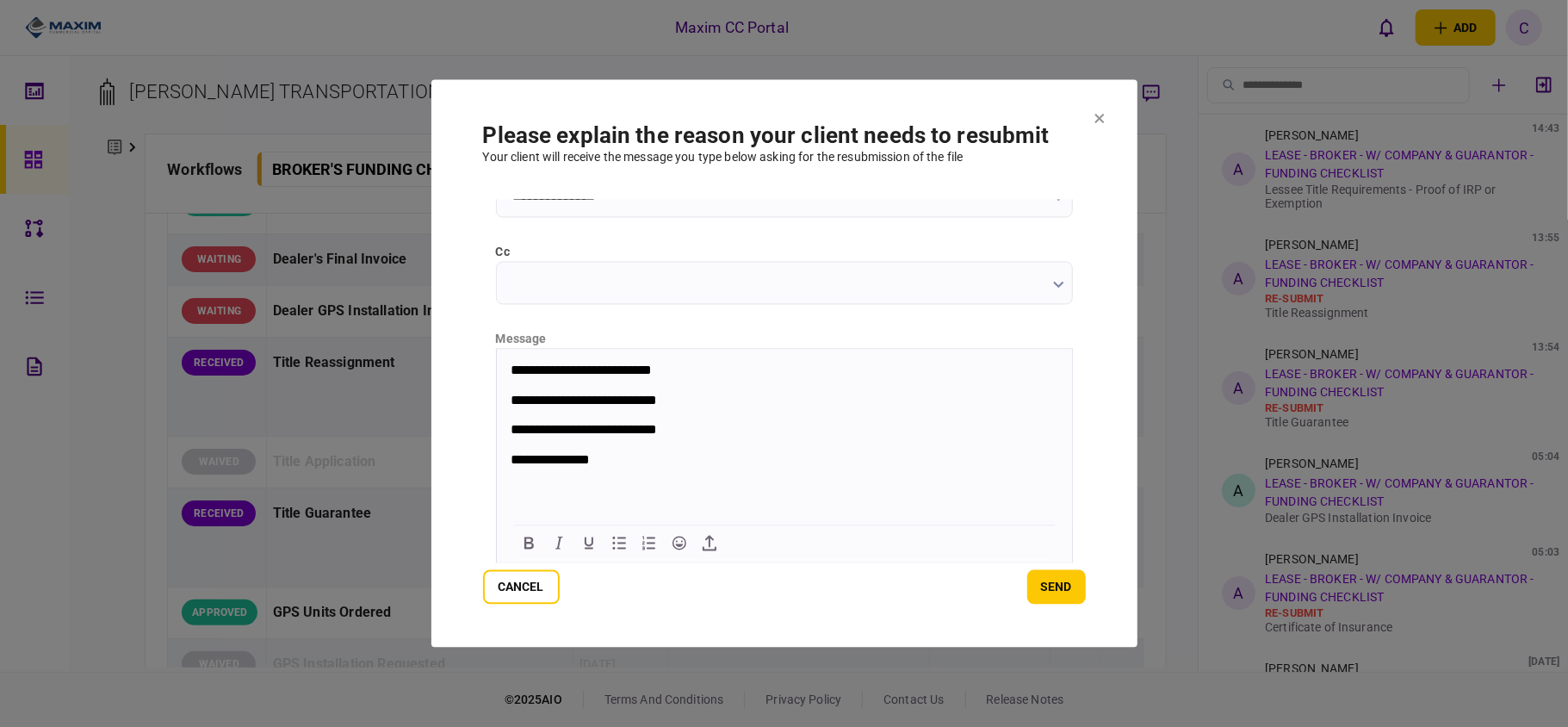
click at [671, 372] on p "**********" at bounding box center [782, 371] width 544 height 16
click at [674, 368] on p "**********" at bounding box center [782, 371] width 544 height 16
click at [510, 366] on p "**********" at bounding box center [782, 371] width 544 height 16
click at [646, 544] on icon "Numbered list" at bounding box center [649, 543] width 21 height 21
click at [655, 455] on p "**********" at bounding box center [782, 460] width 544 height 16
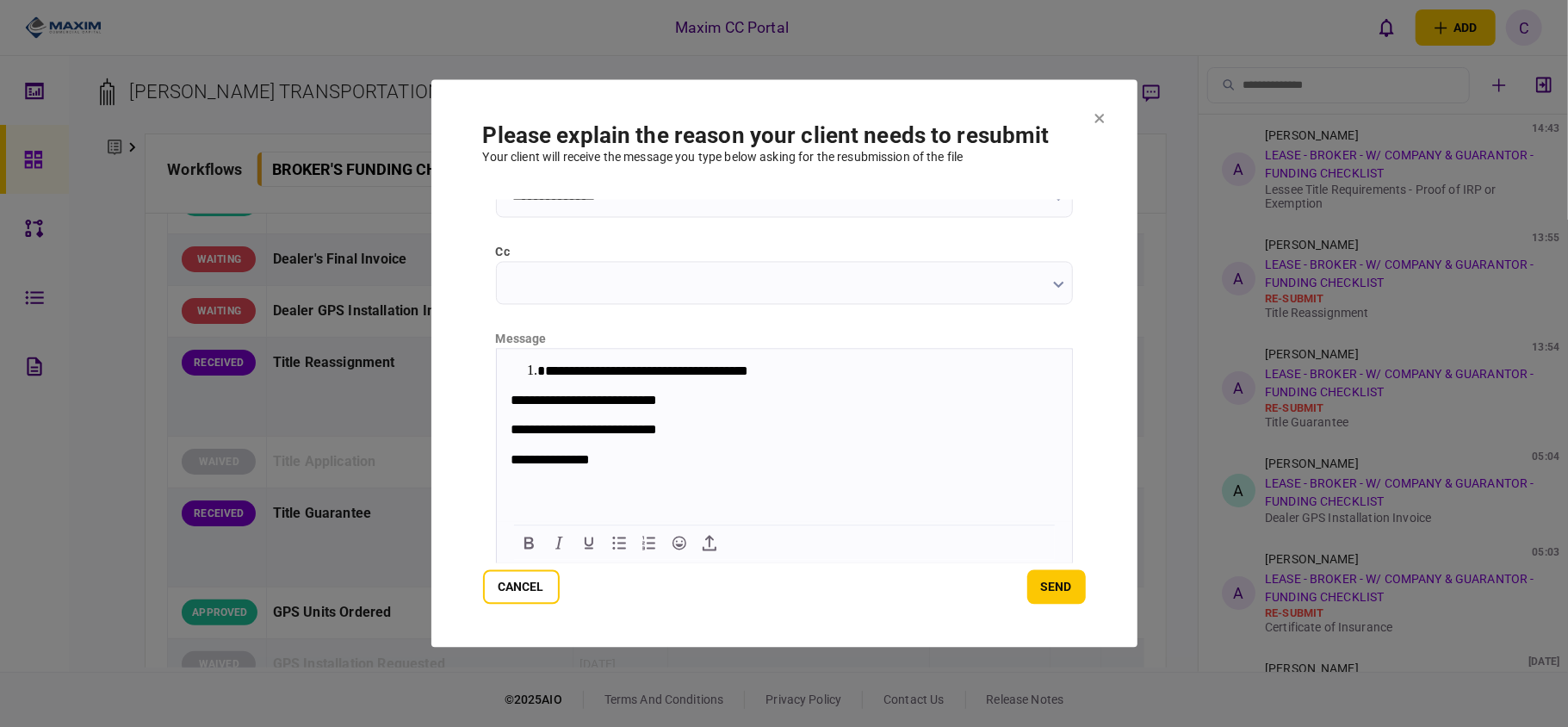
scroll to position [9, 0]
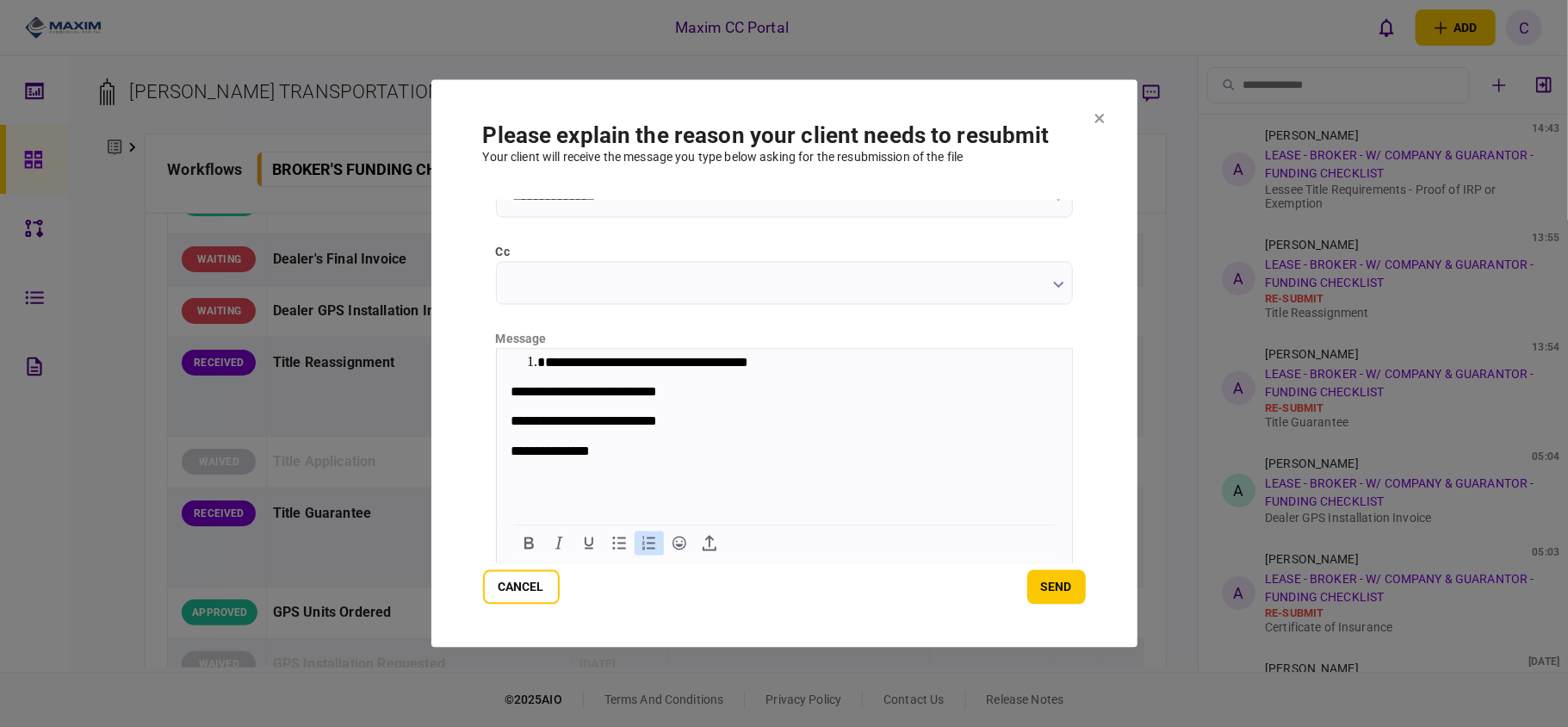
click at [641, 544] on icon "Numbered list" at bounding box center [649, 543] width 21 height 21
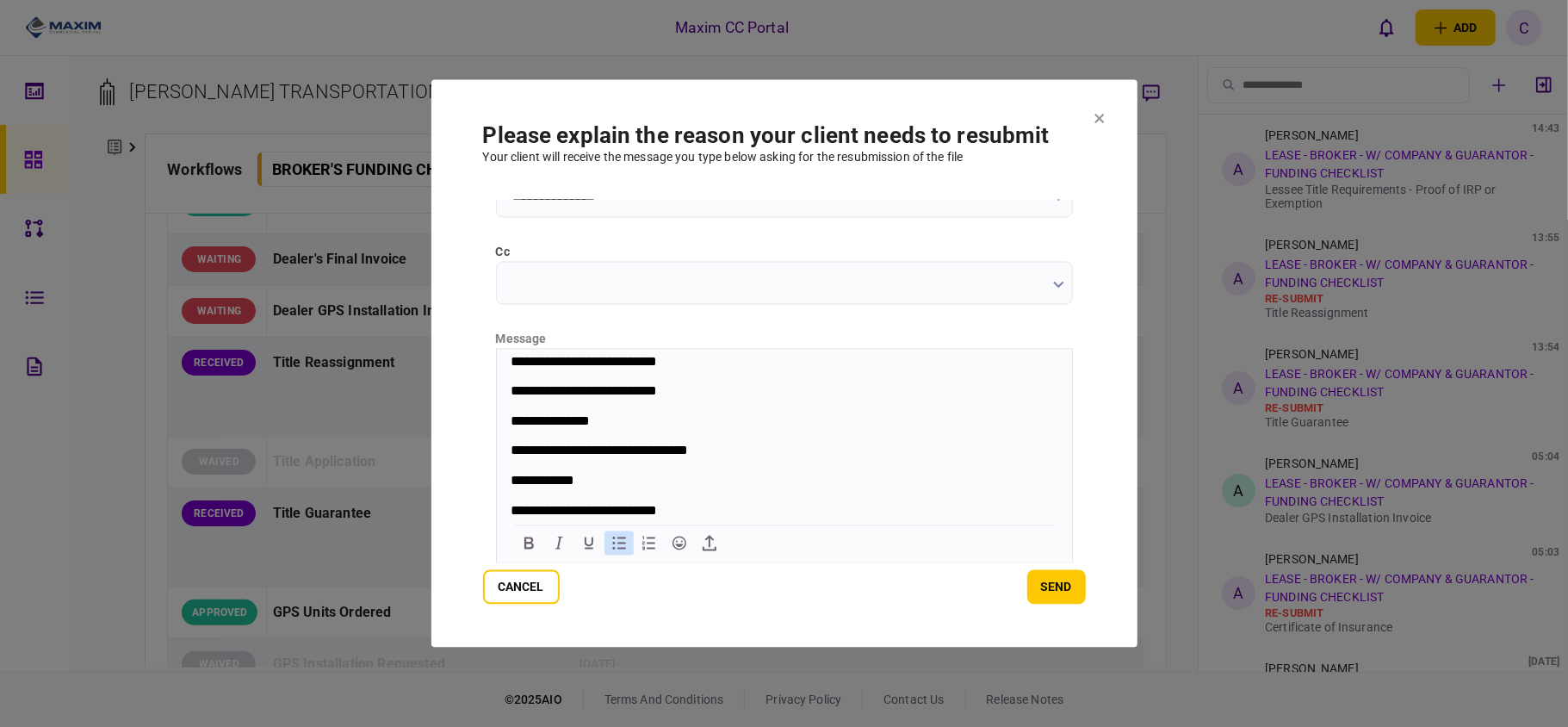
scroll to position [69, 0]
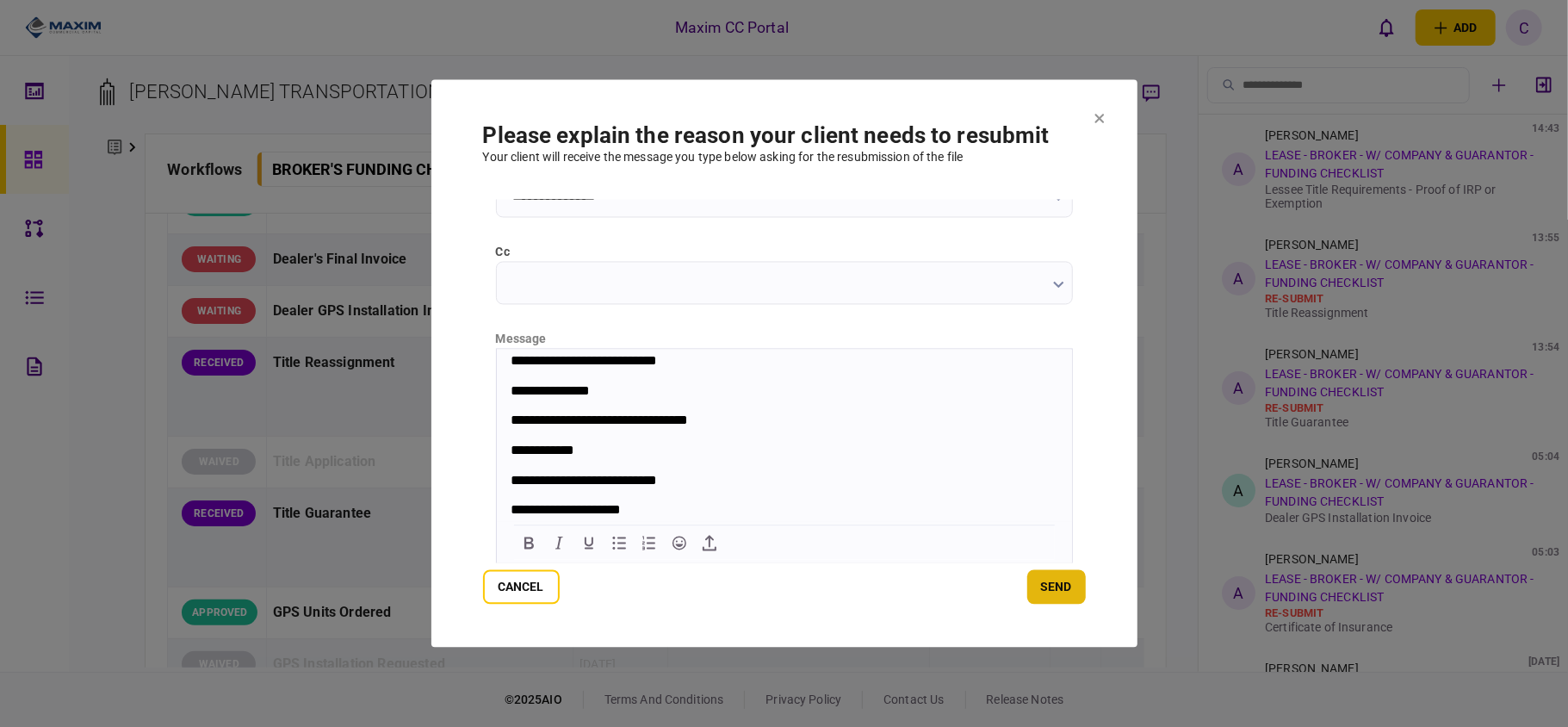
click at [1061, 581] on button "send" at bounding box center [1056, 587] width 58 height 34
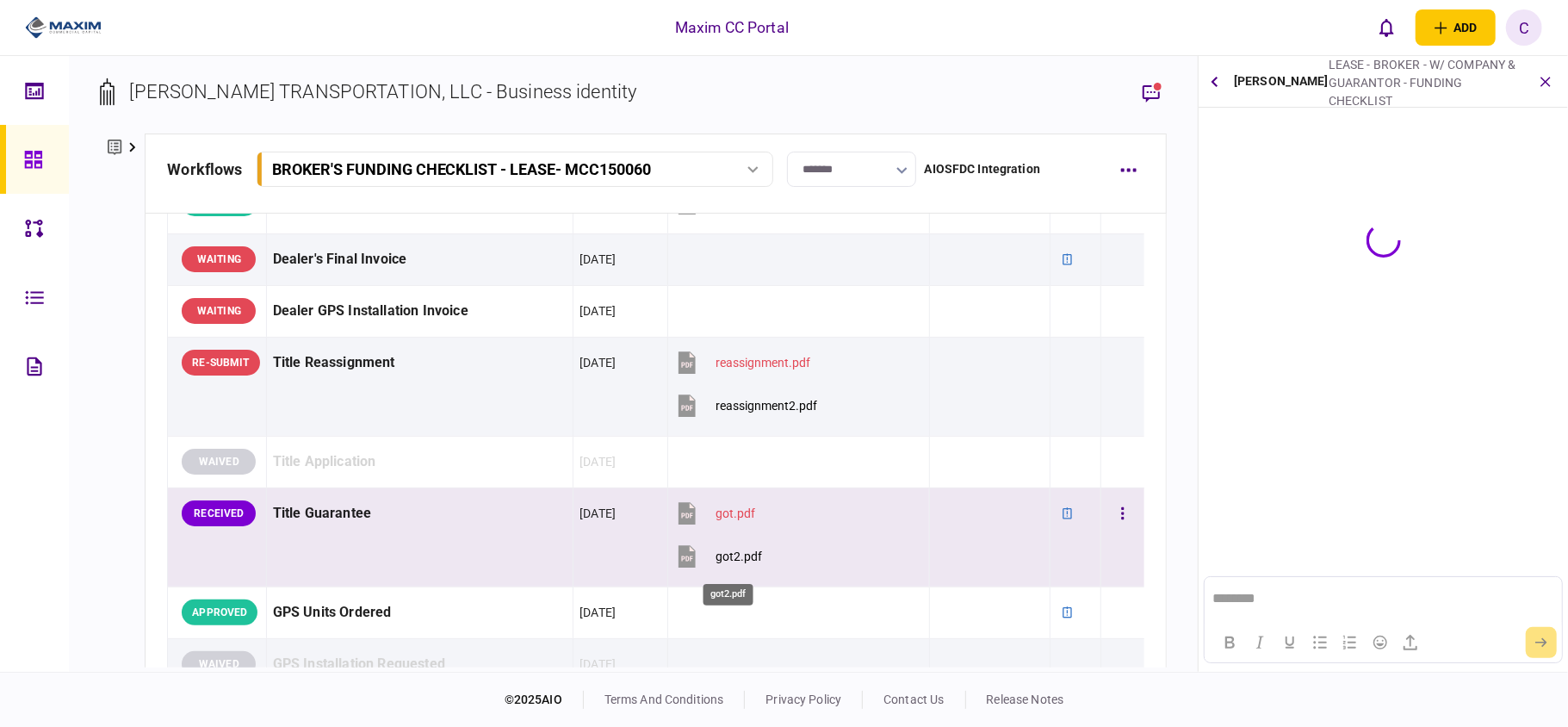
scroll to position [0, 0]
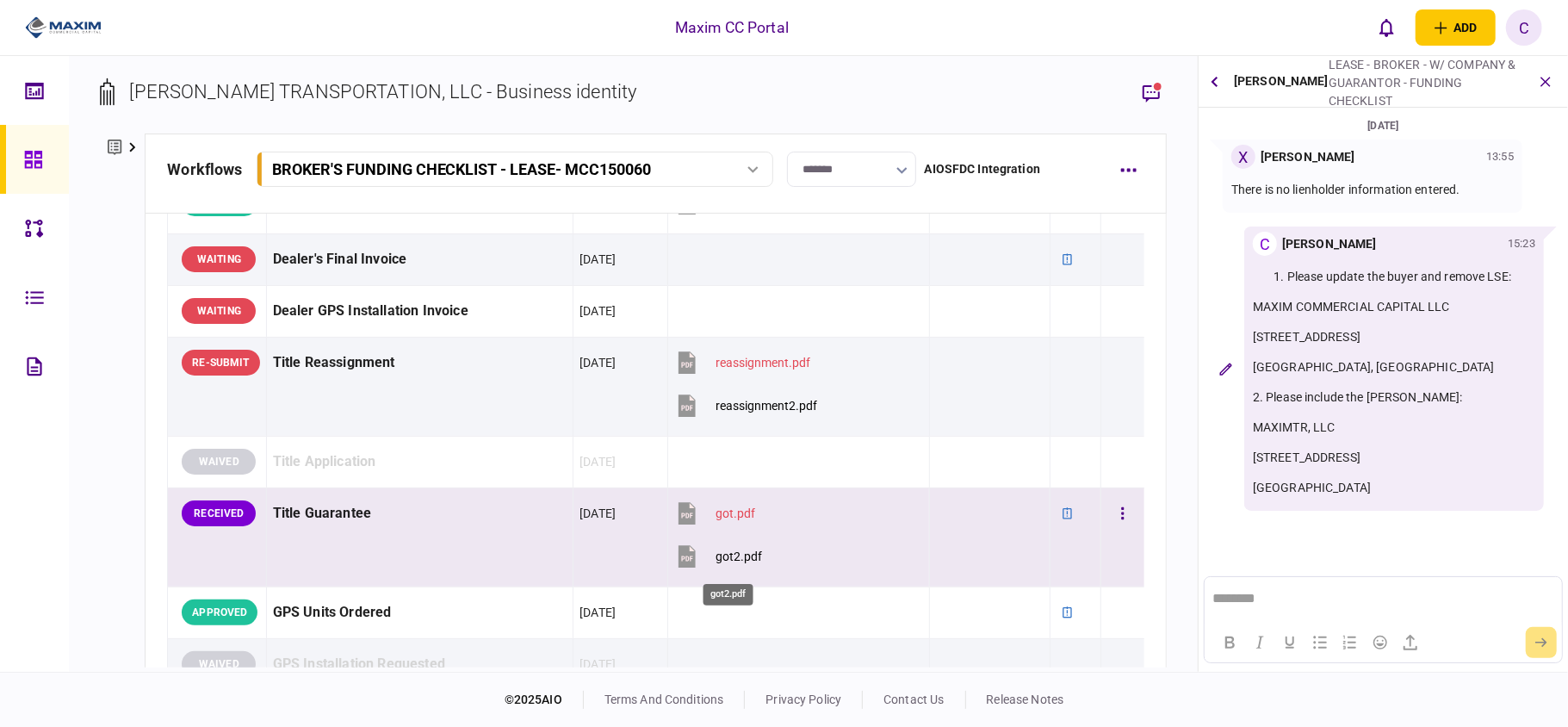
click at [719, 563] on div "got2.pdf" at bounding box center [739, 556] width 47 height 13
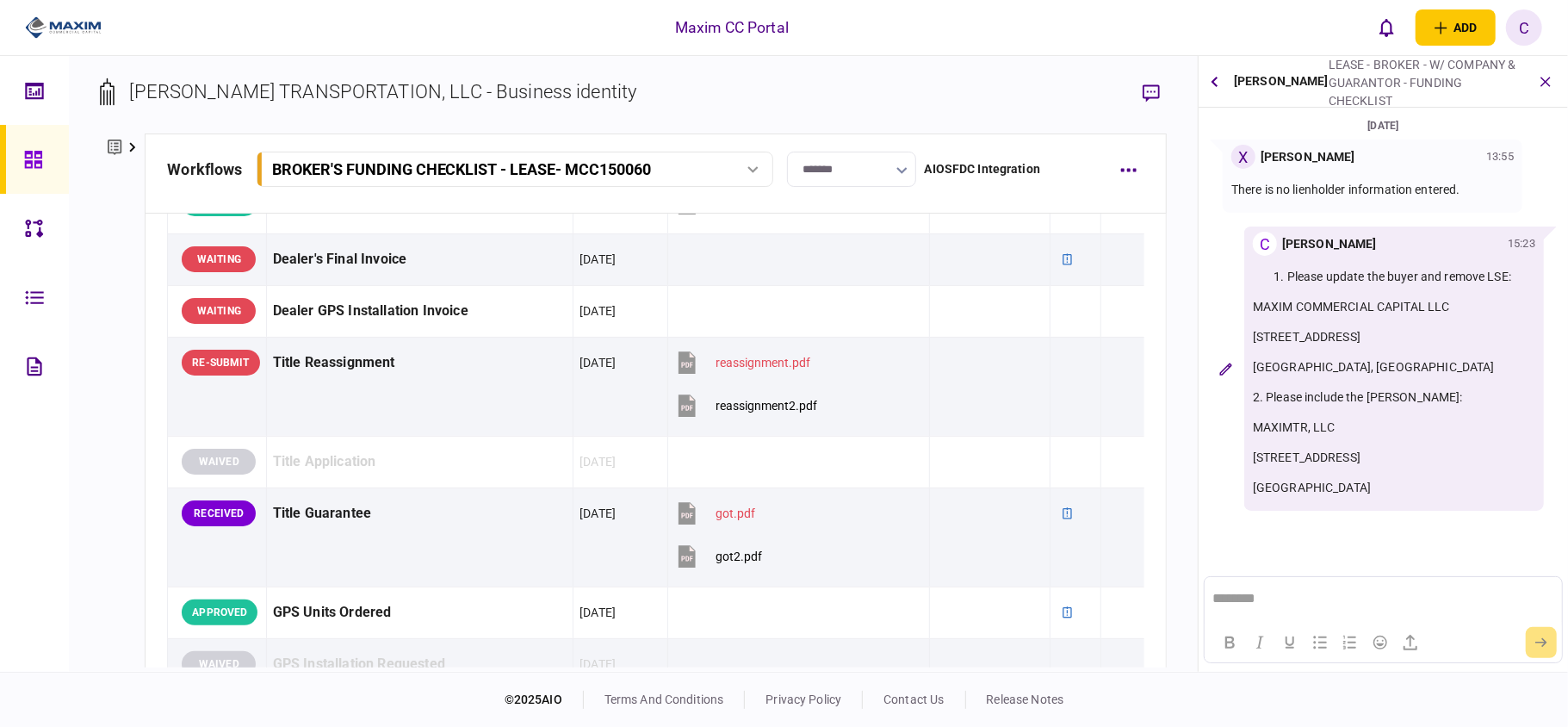
drag, startPoint x: 1417, startPoint y: 497, endPoint x: 1250, endPoint y: 261, distance: 289.1
click at [1250, 261] on div "C Christina Gray 15:23 Please update the buyer and remove LSE: MAXIM COMMERCIAL…" at bounding box center [1393, 369] width 300 height 285
copy div "Please update the buyer and remove LSE: MAXIM COMMERCIAL CAPITAL LLC 11620 WILS…"
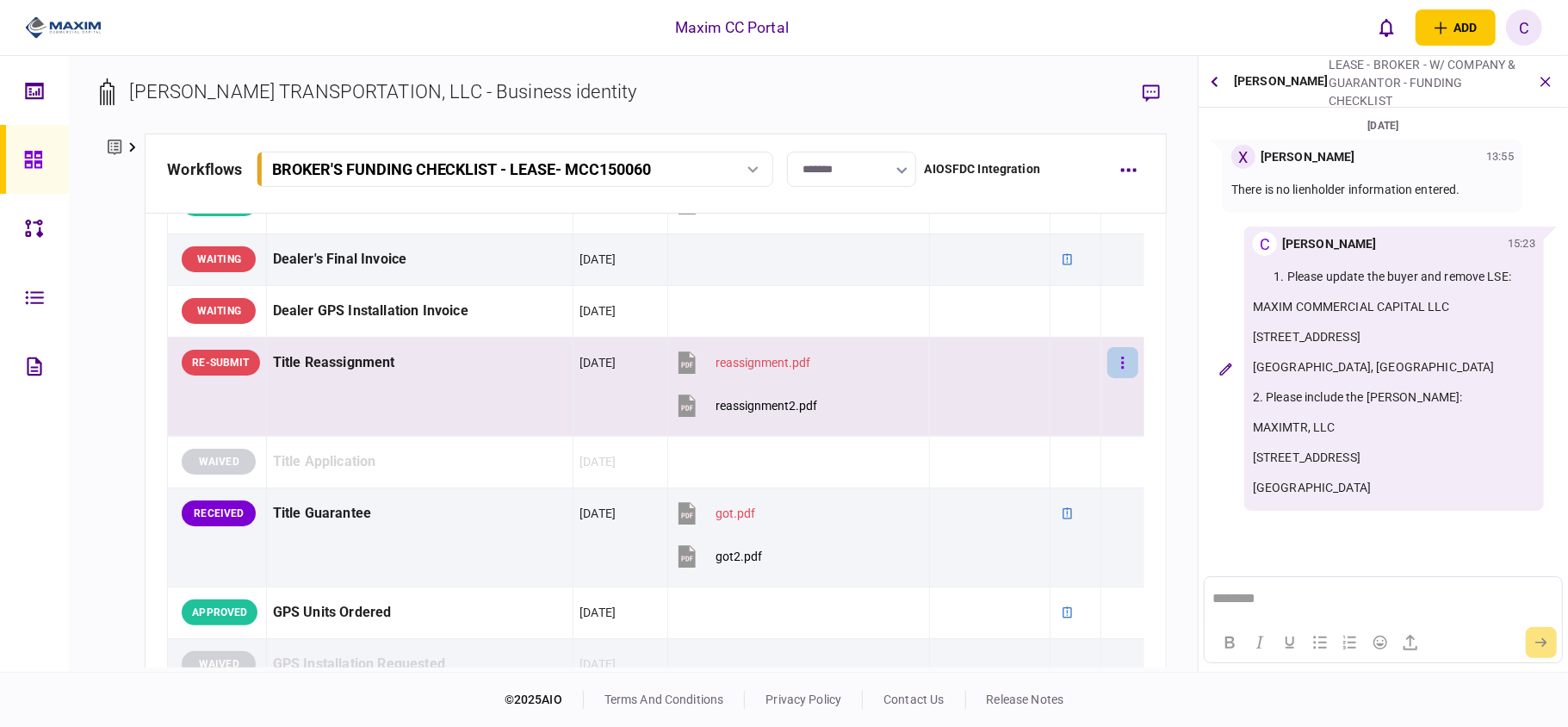
click at [1121, 372] on icon "button" at bounding box center [1123, 363] width 4 height 16
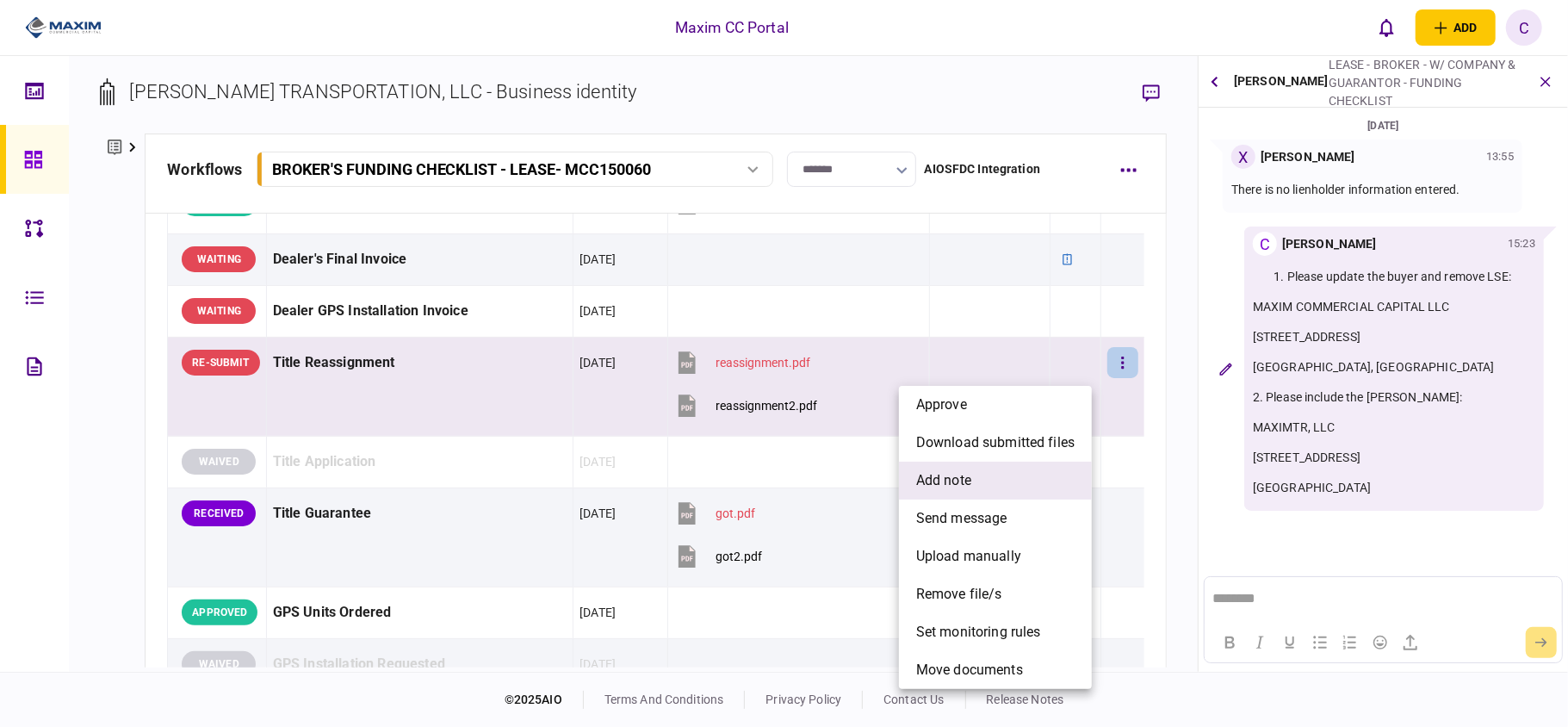
click at [930, 472] on span "add note" at bounding box center [944, 480] width 55 height 21
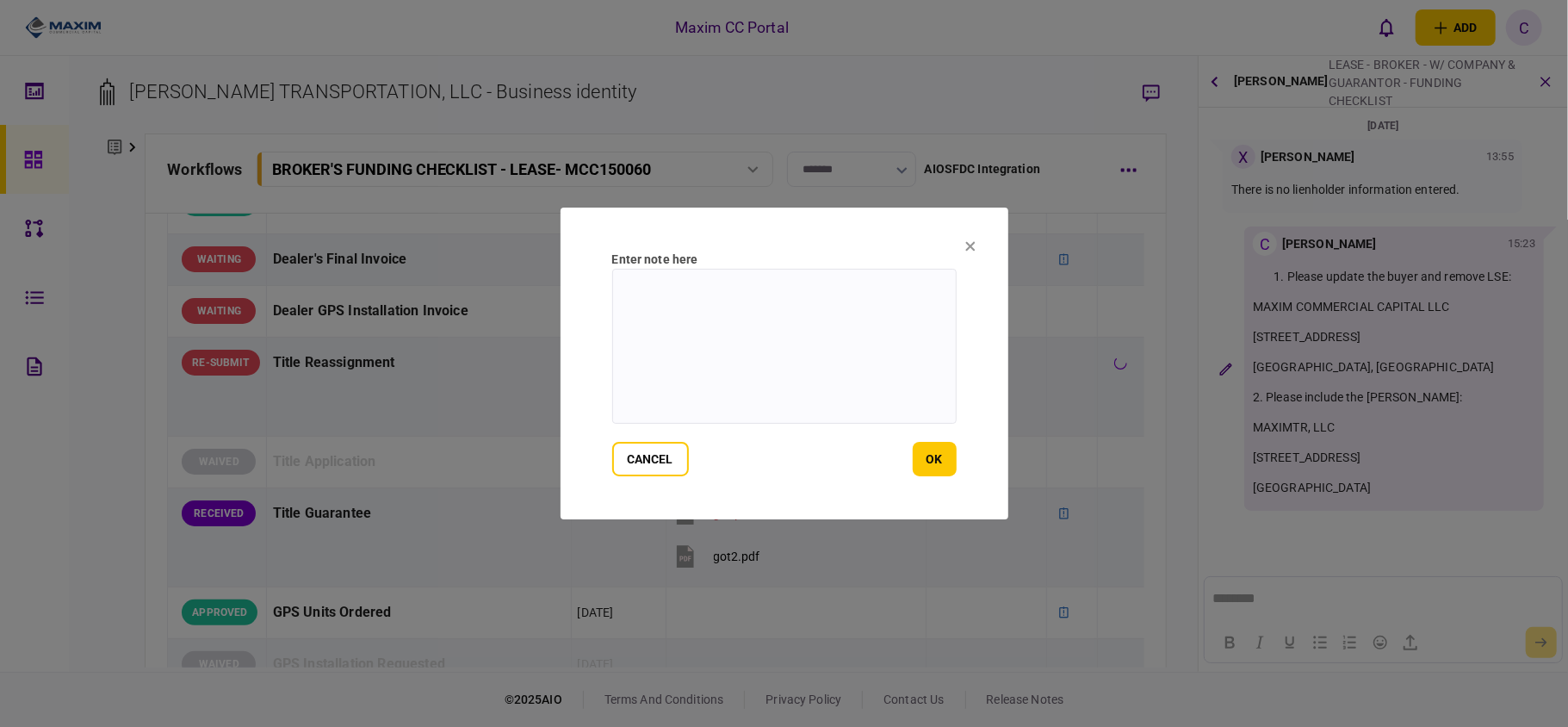
click at [728, 294] on textarea at bounding box center [784, 346] width 345 height 155
paste textarea "**********"
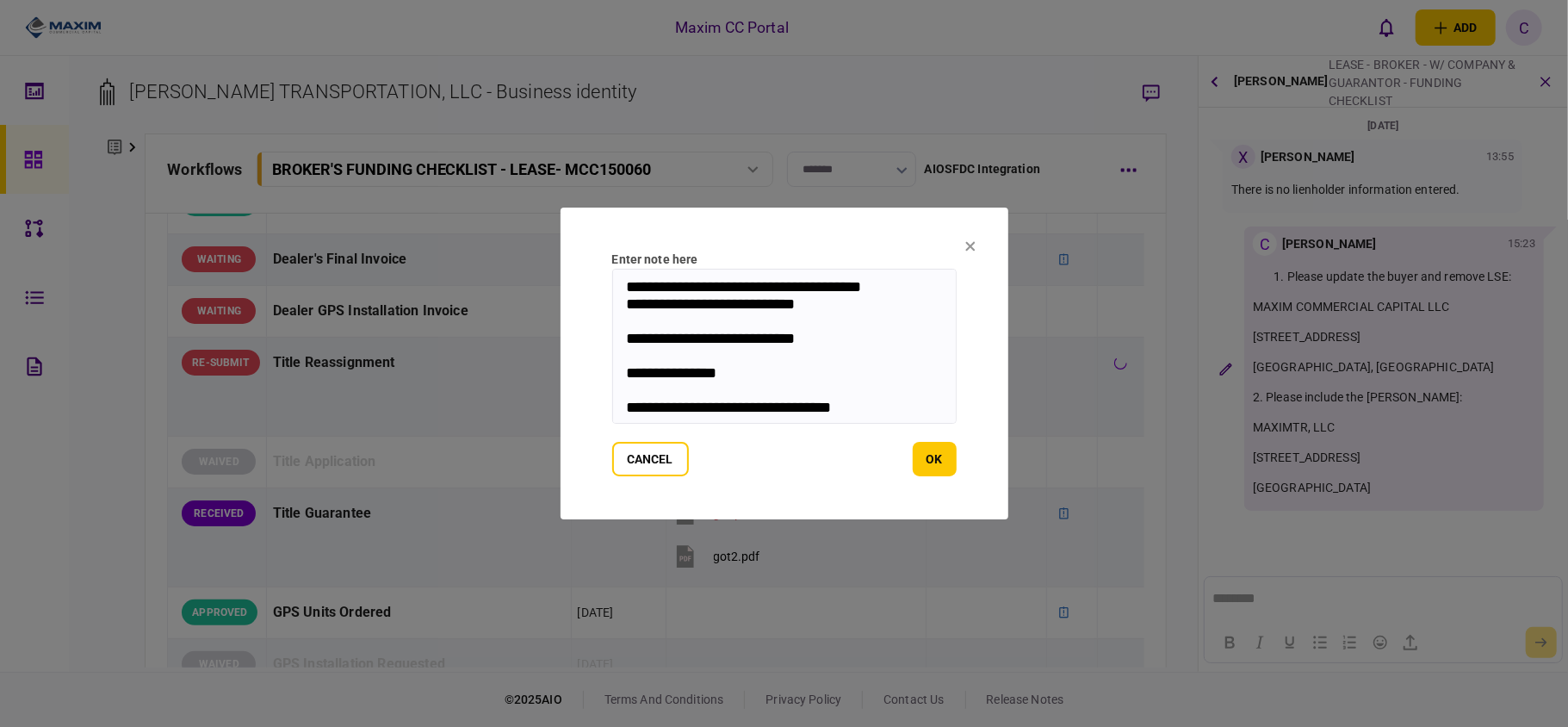
click at [626, 415] on textarea "**********" at bounding box center [784, 346] width 345 height 155
click at [621, 284] on textarea "**********" at bounding box center [784, 346] width 345 height 155
type textarea "**********"
click at [931, 451] on button "ok" at bounding box center [934, 459] width 44 height 34
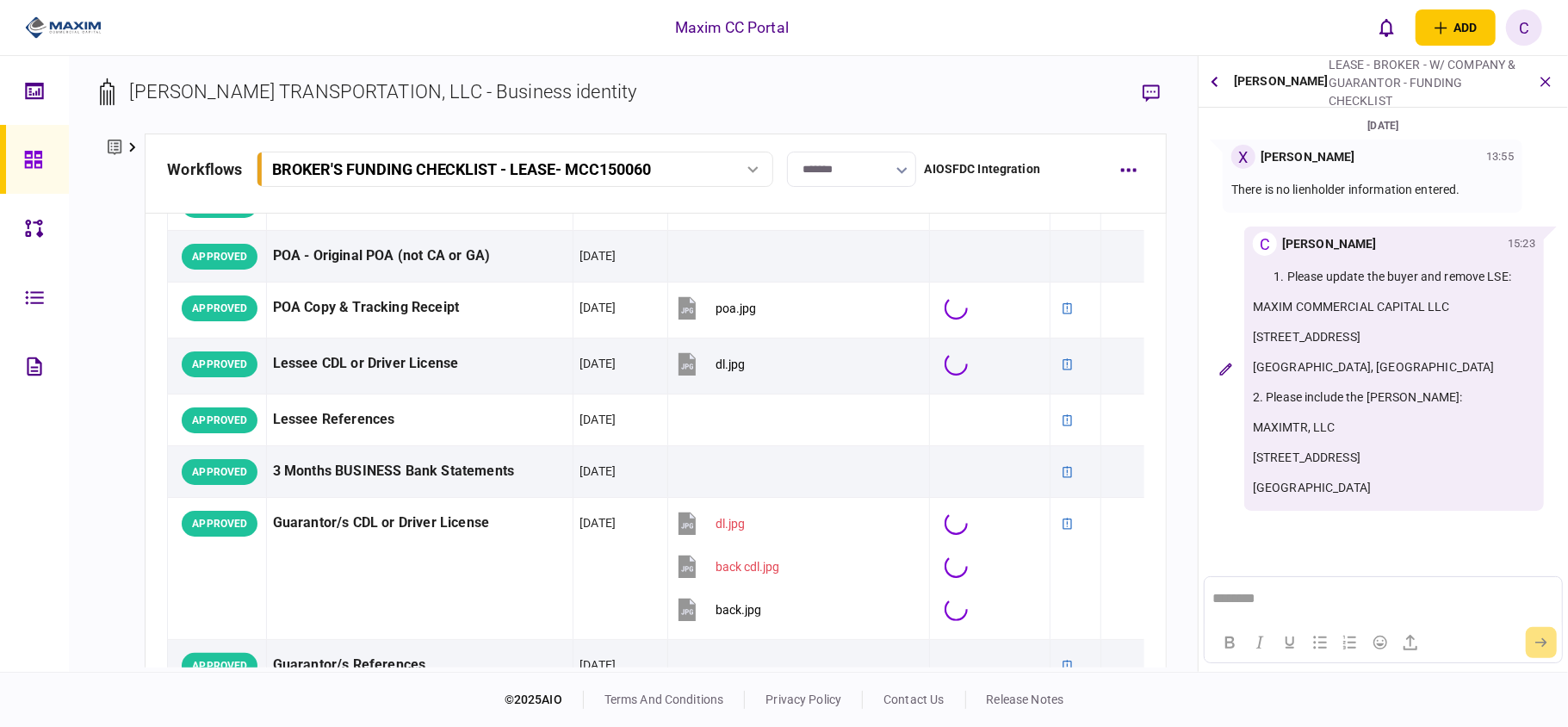
scroll to position [1400, 0]
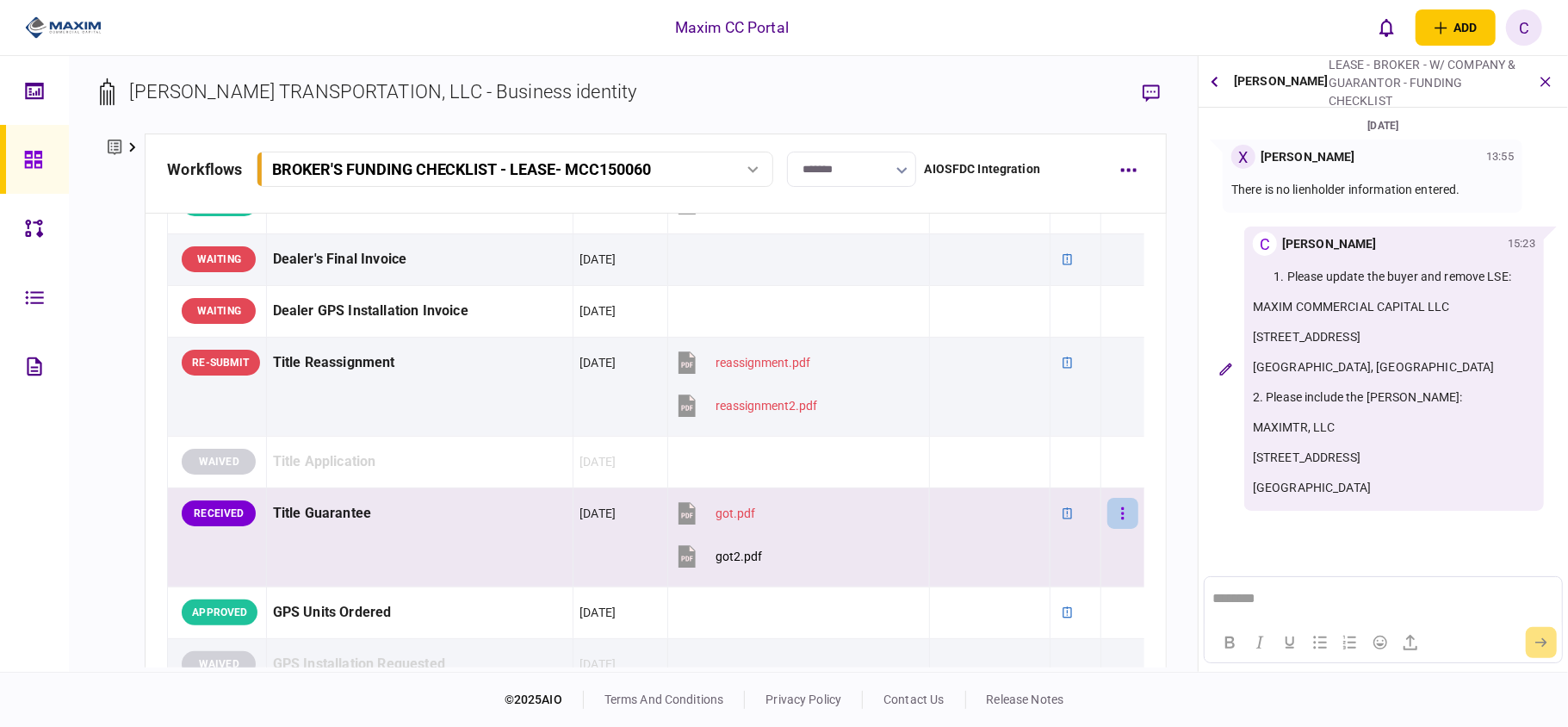
click at [1107, 518] on button "button" at bounding box center [1122, 513] width 31 height 31
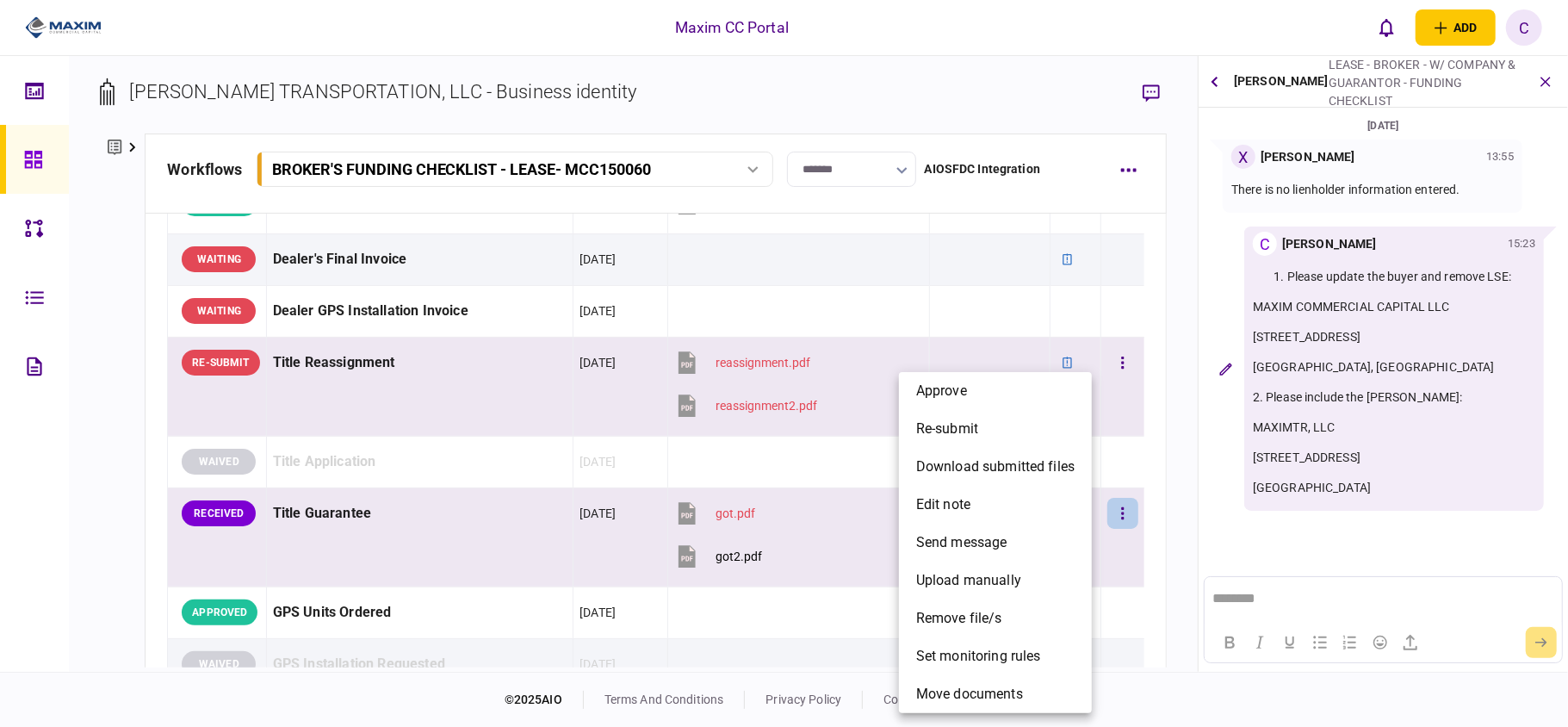
click at [984, 398] on li "approve" at bounding box center [996, 391] width 193 height 38
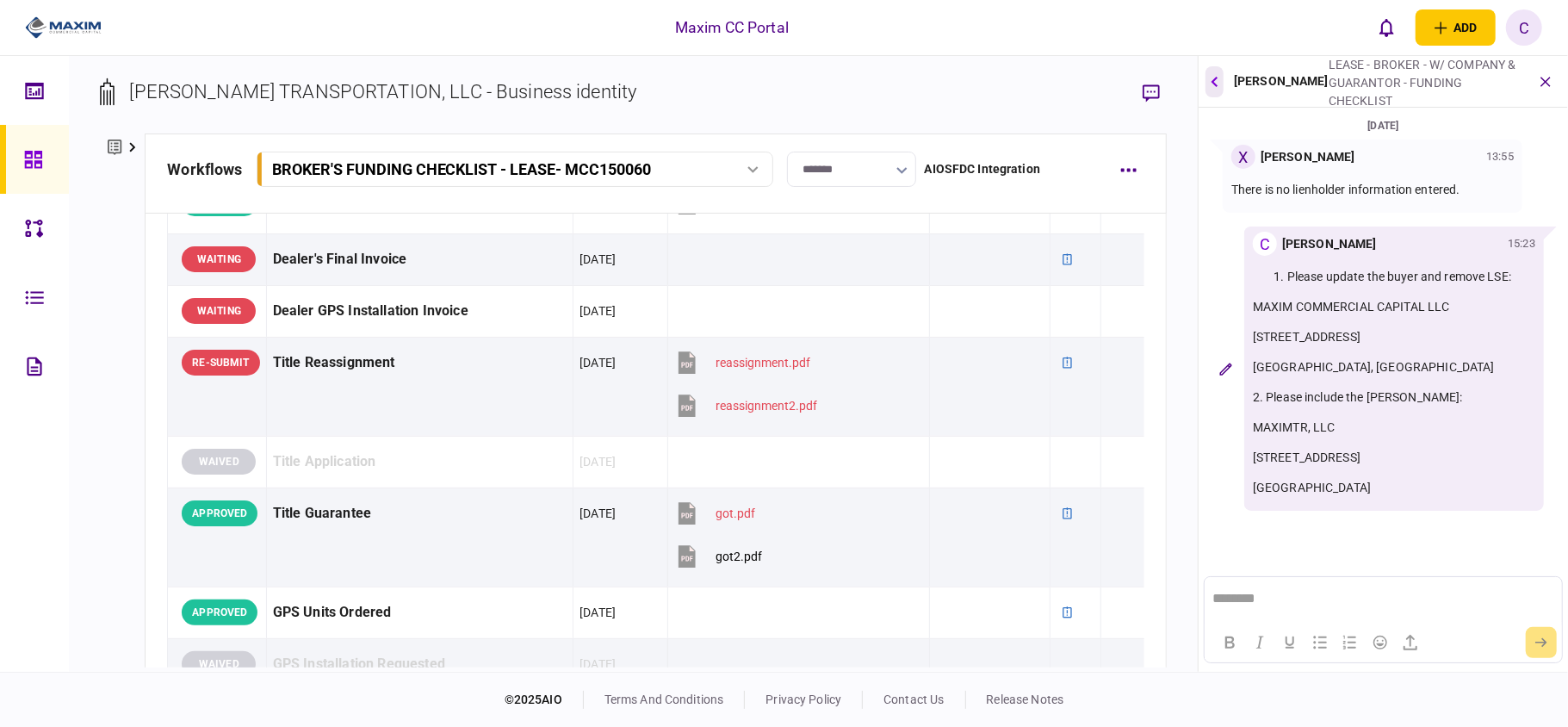
click at [1210, 78] on button "button" at bounding box center [1214, 81] width 18 height 31
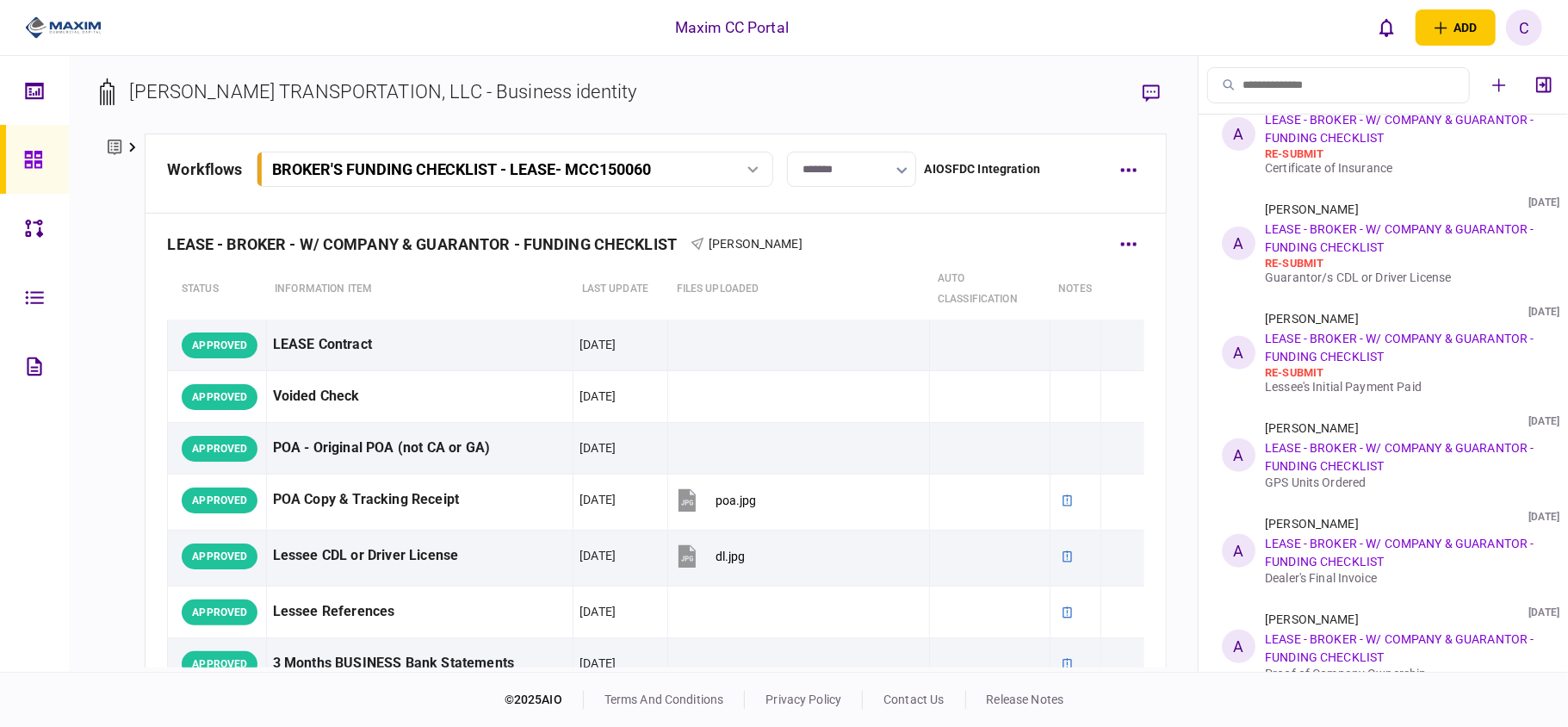
scroll to position [0, 0]
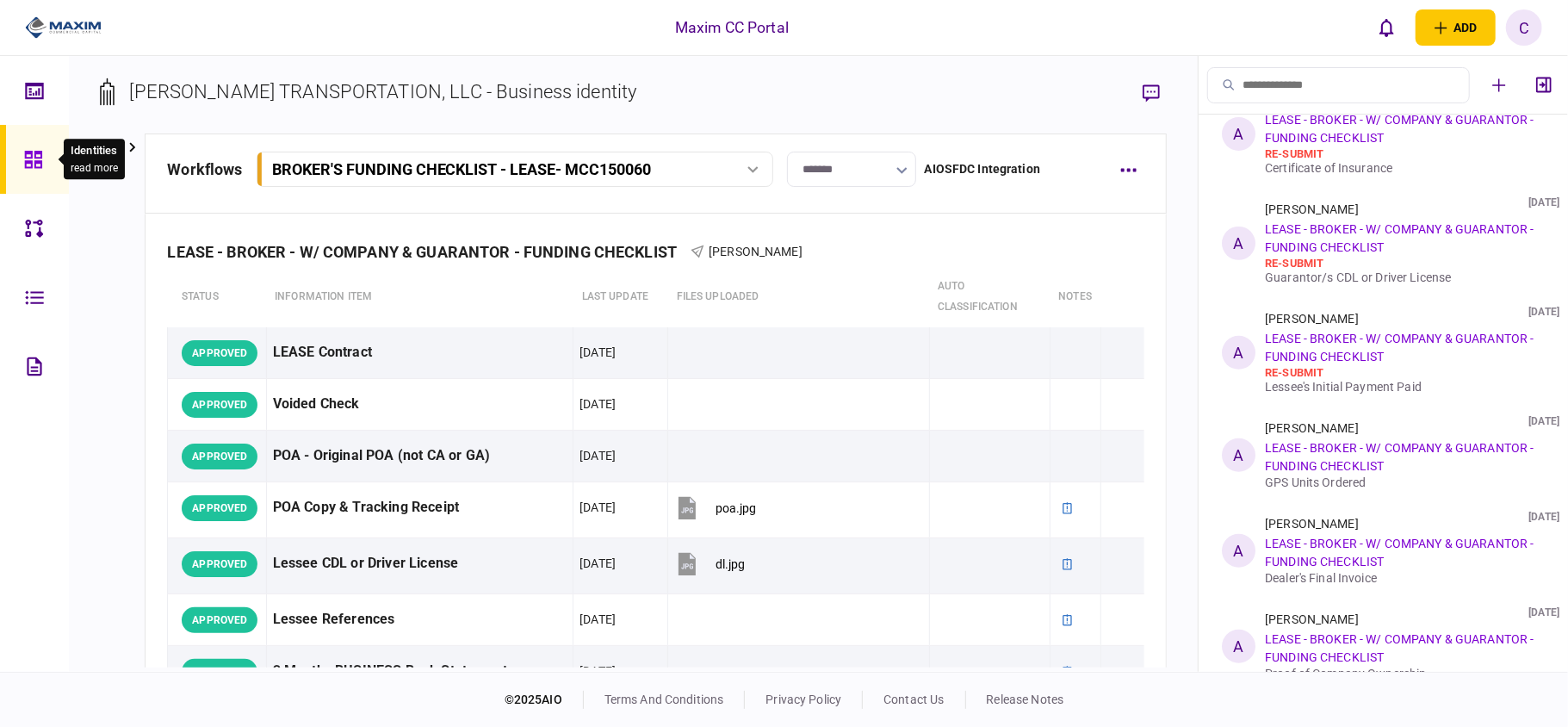
drag, startPoint x: 24, startPoint y: 147, endPoint x: 38, endPoint y: 175, distance: 31.3
click at [24, 147] on div at bounding box center [38, 159] width 28 height 69
